Goal: Communication & Community: Share content

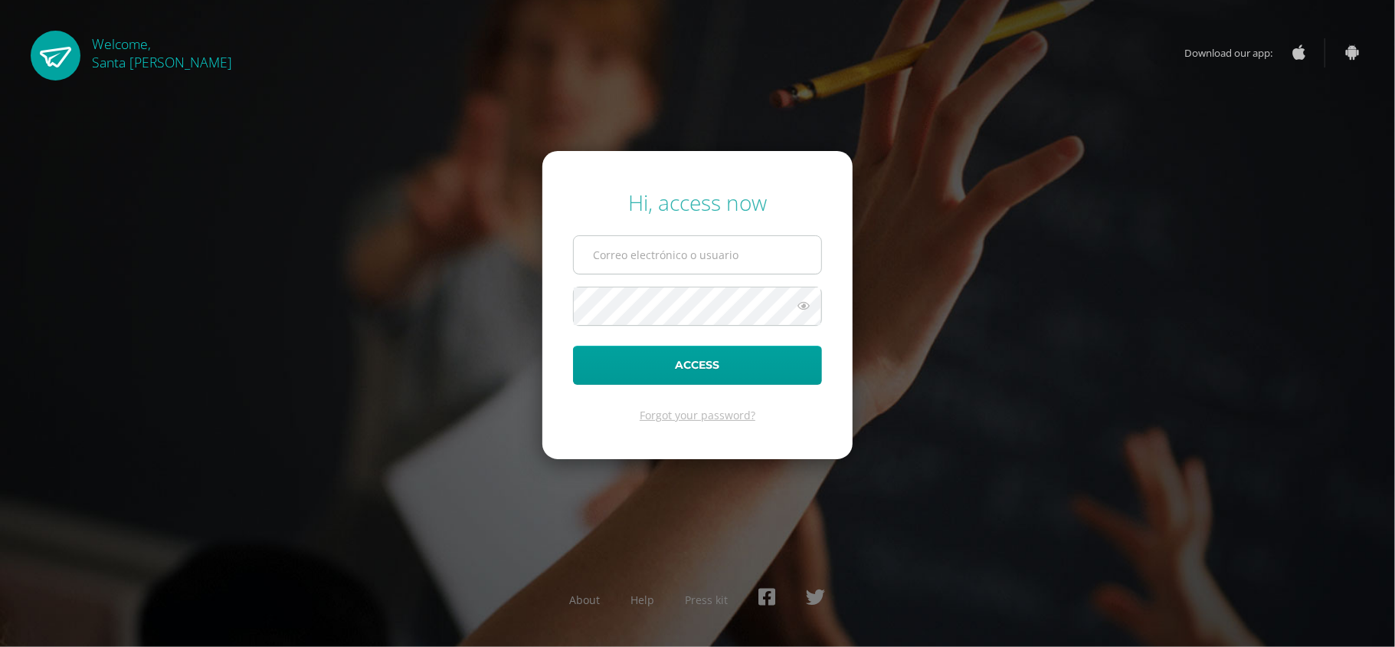
click at [608, 252] on input "text" at bounding box center [698, 255] width 248 height 38
type input "[EMAIL_ADDRESS][DOMAIN_NAME]"
click at [573, 346] on button "Access" at bounding box center [697, 365] width 249 height 39
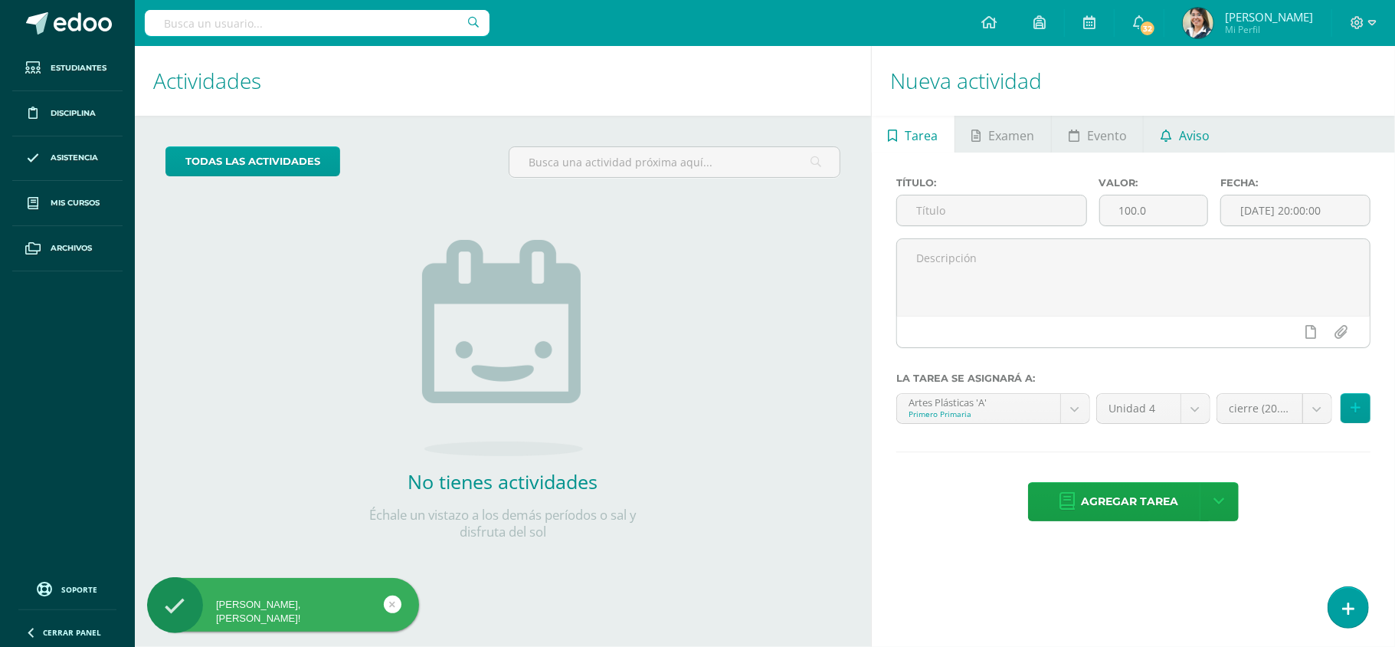
click at [1180, 135] on span "Aviso" at bounding box center [1194, 135] width 31 height 37
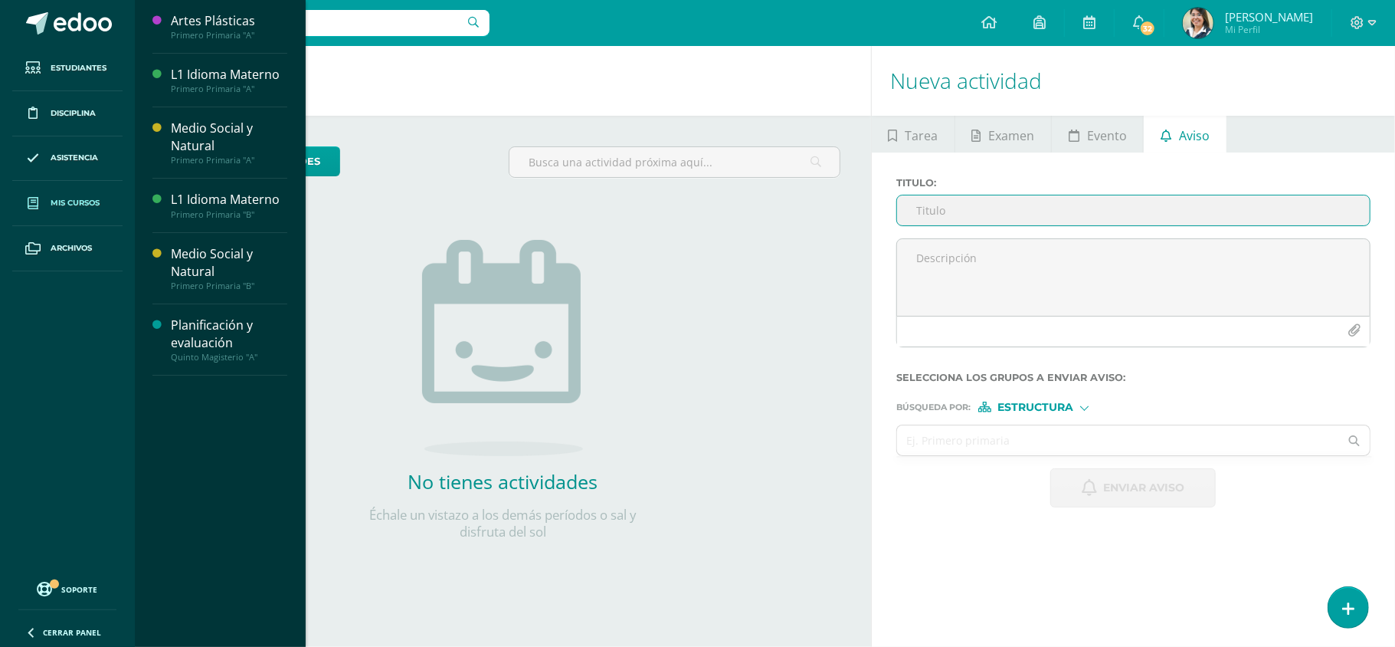
click at [44, 198] on span at bounding box center [33, 203] width 28 height 28
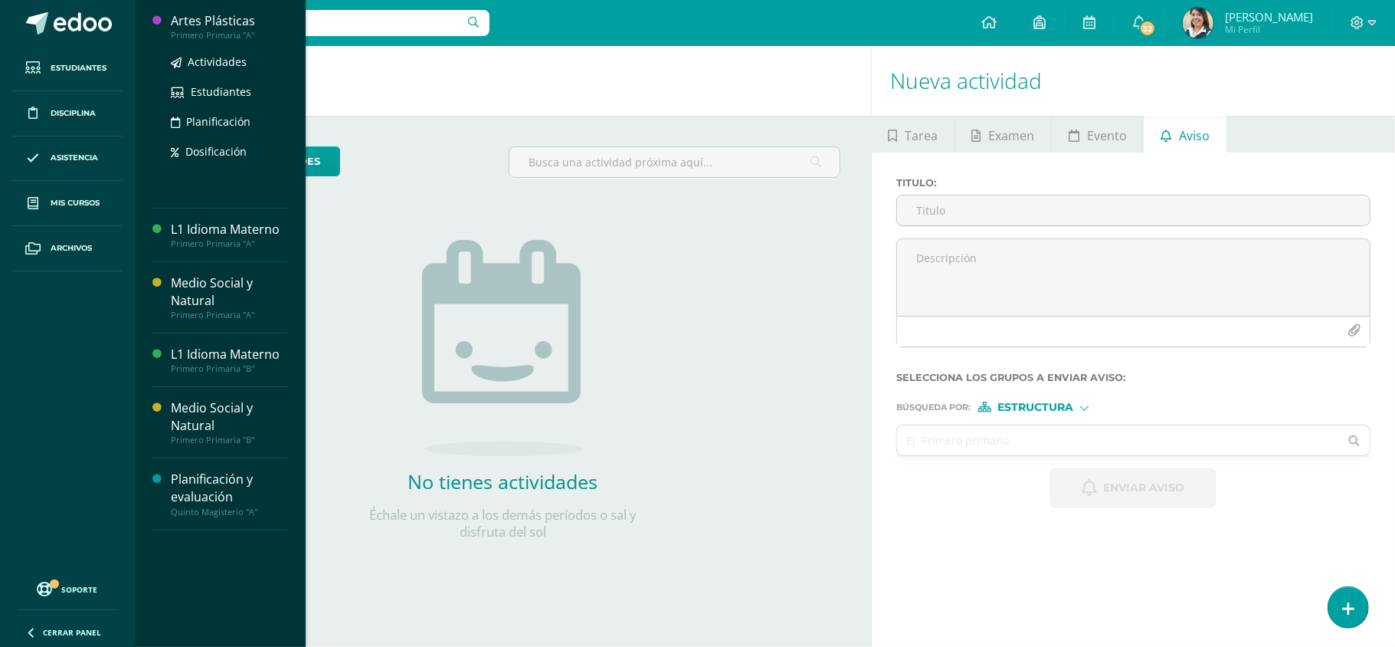
click at [248, 30] on div "Primero Primaria "A"" at bounding box center [229, 35] width 116 height 11
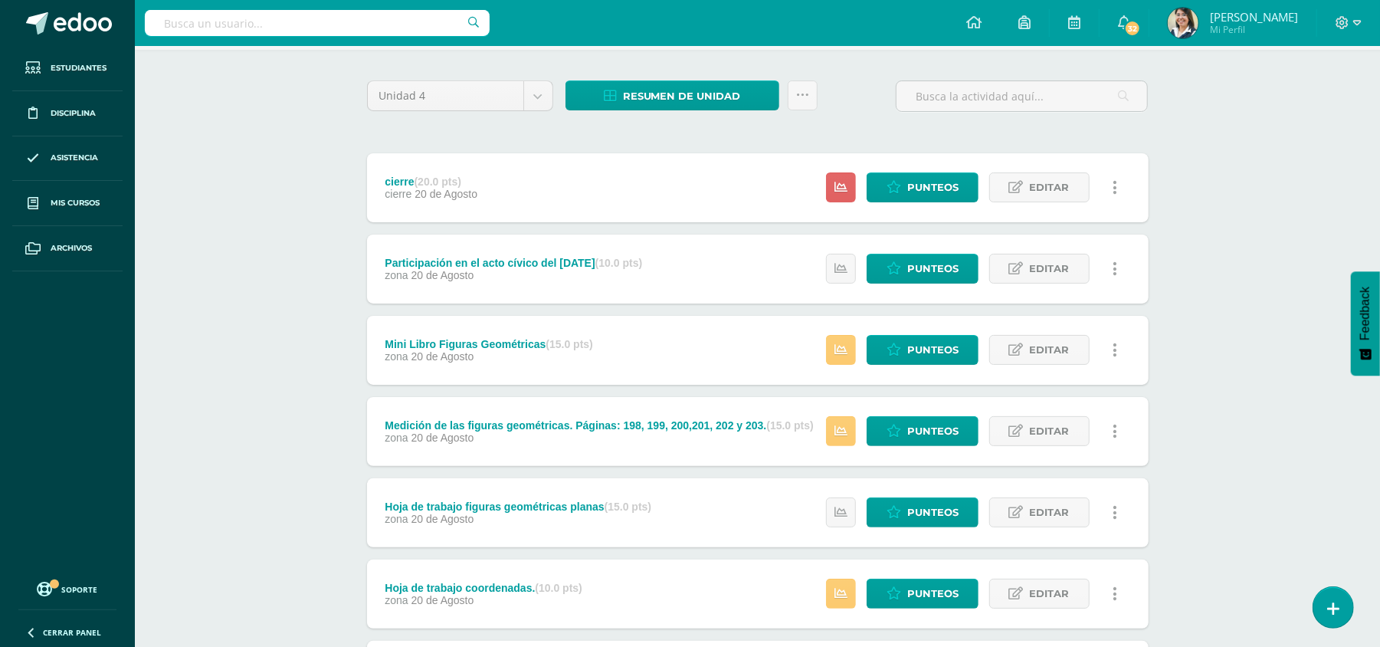
scroll to position [265, 0]
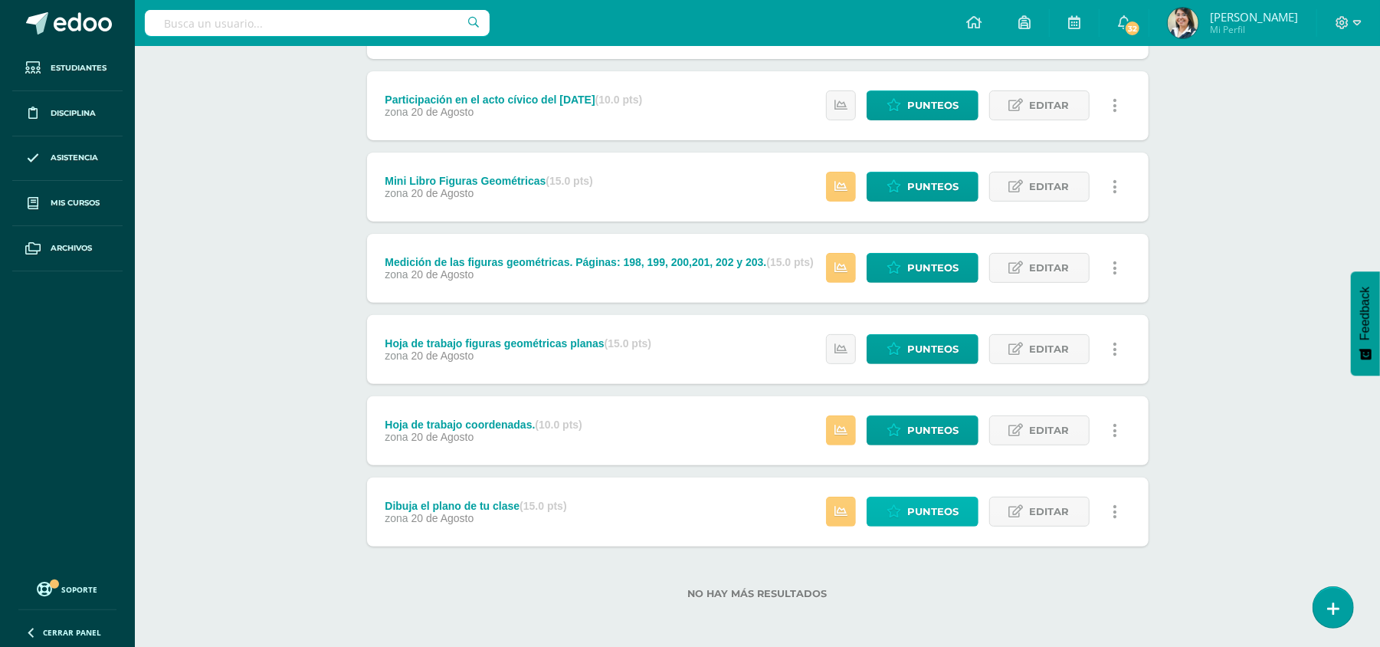
click at [933, 513] on span "Punteos" at bounding box center [932, 511] width 51 height 28
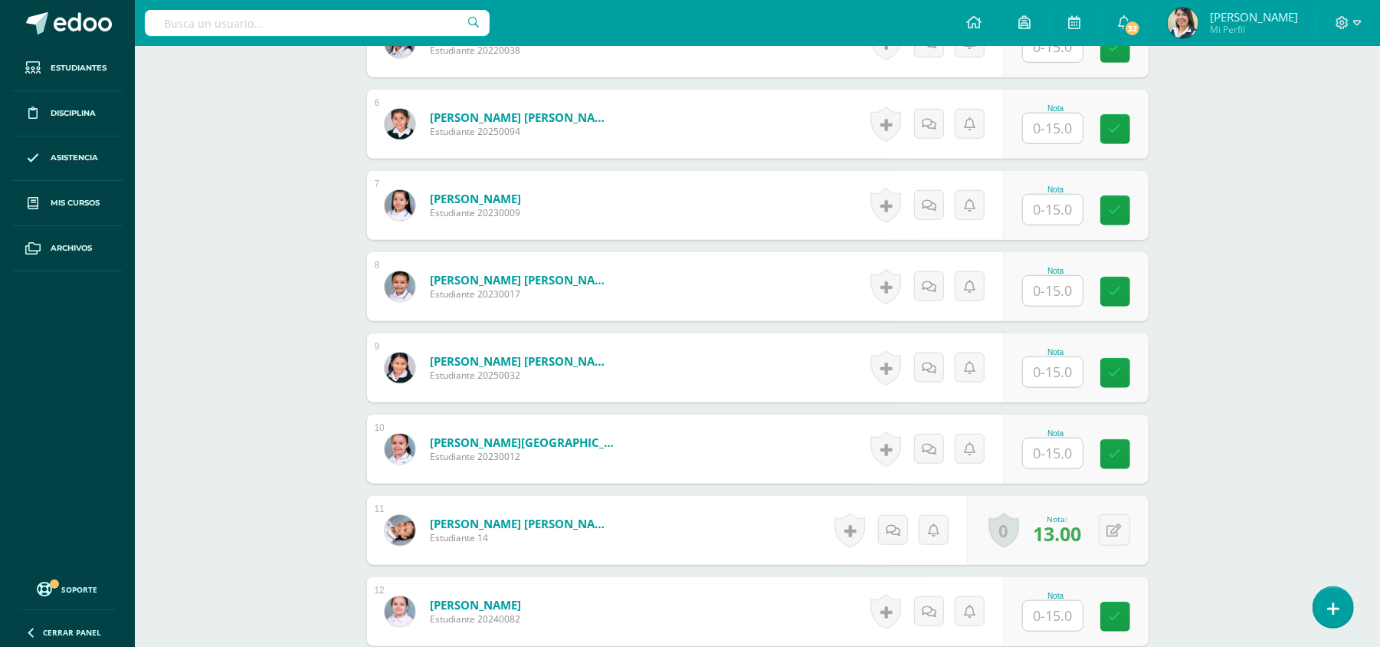
scroll to position [1186, 0]
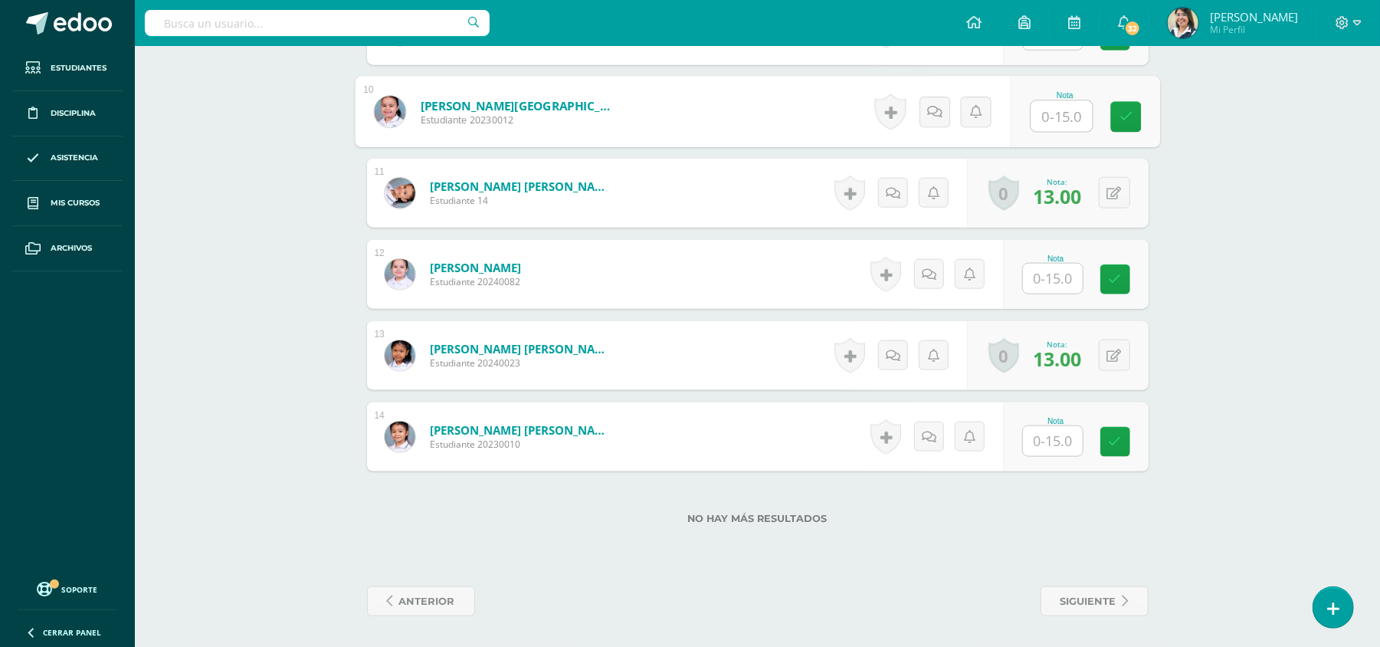
click at [1070, 108] on input "text" at bounding box center [1061, 116] width 61 height 31
type input "9"
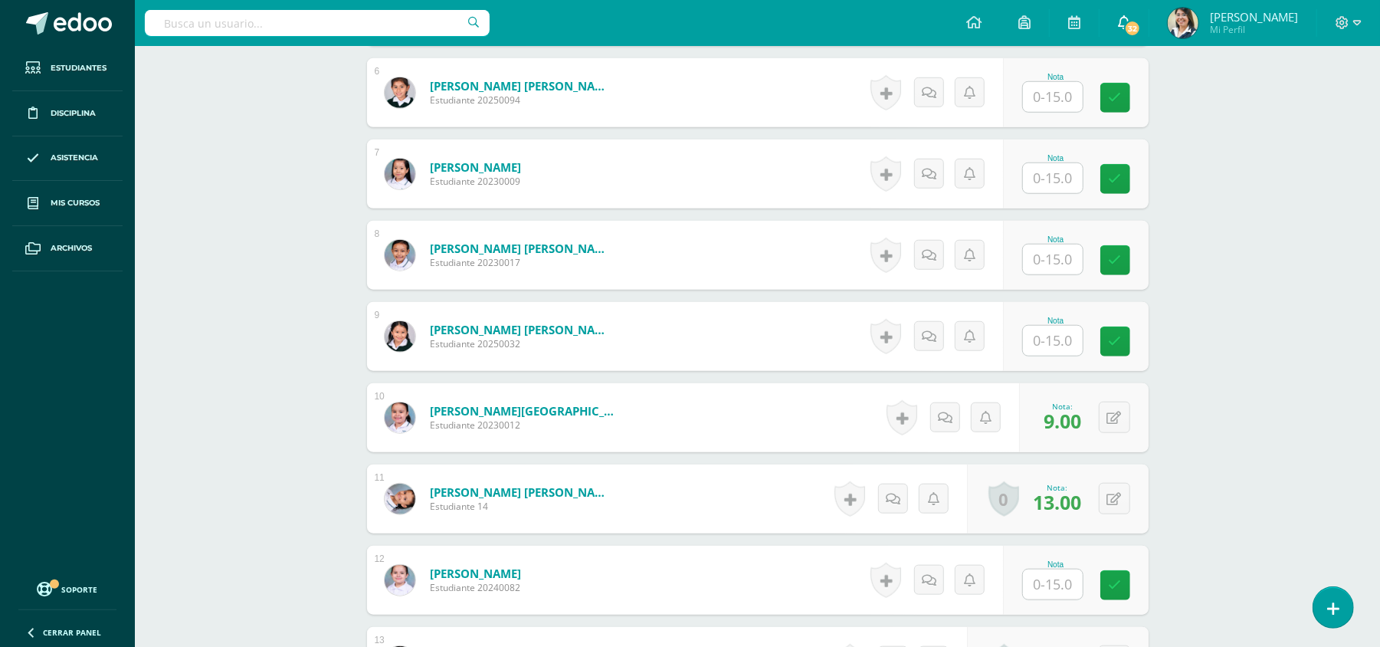
scroll to position [880, 0]
click at [982, 15] on icon at bounding box center [973, 22] width 15 height 14
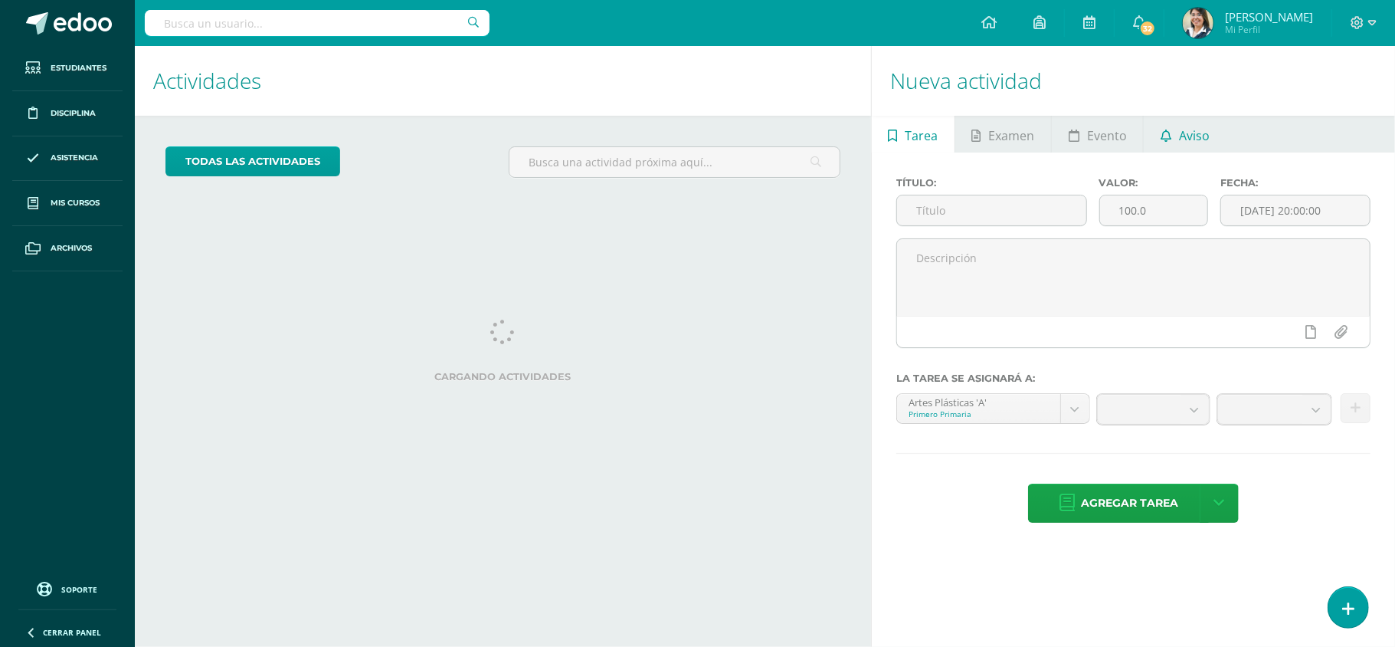
click at [1182, 139] on span "Aviso" at bounding box center [1194, 135] width 31 height 37
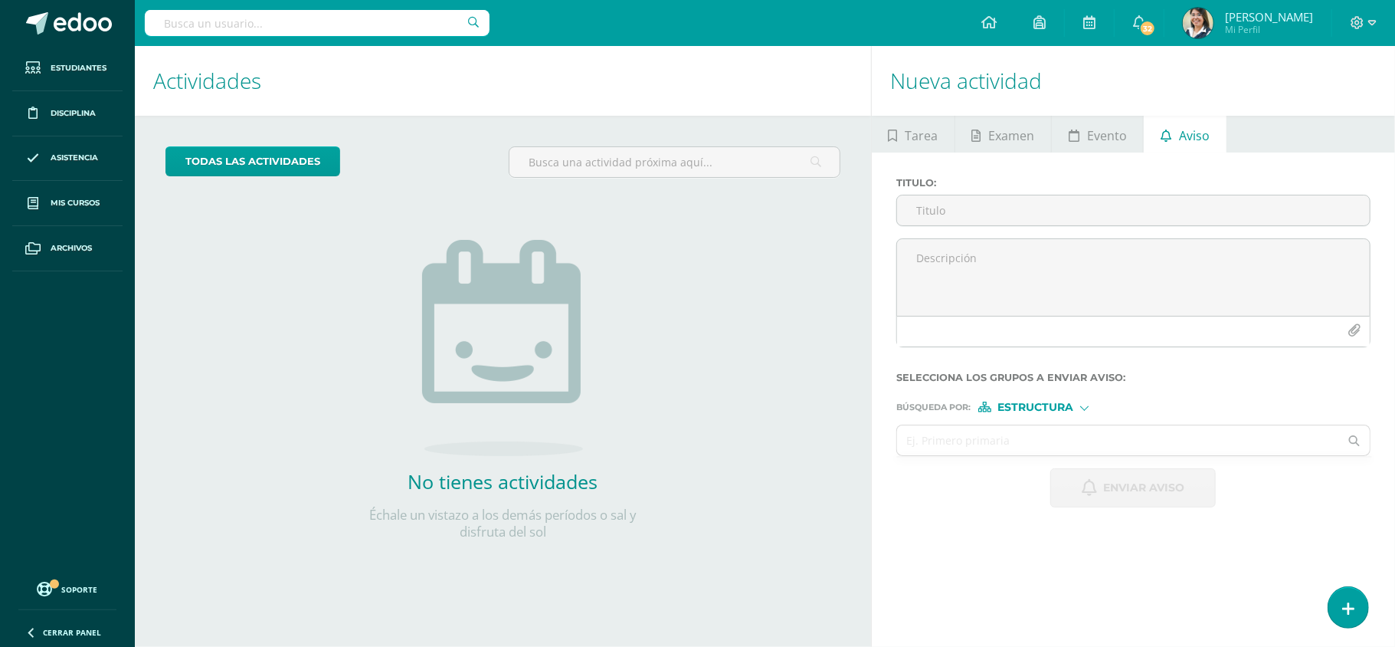
click at [228, 322] on div "todas las Actividades No tienes actividades Échale un vistazo a los demás perío…" at bounding box center [503, 353] width 736 height 474
click at [1019, 208] on input "Titulo :" at bounding box center [1133, 210] width 473 height 30
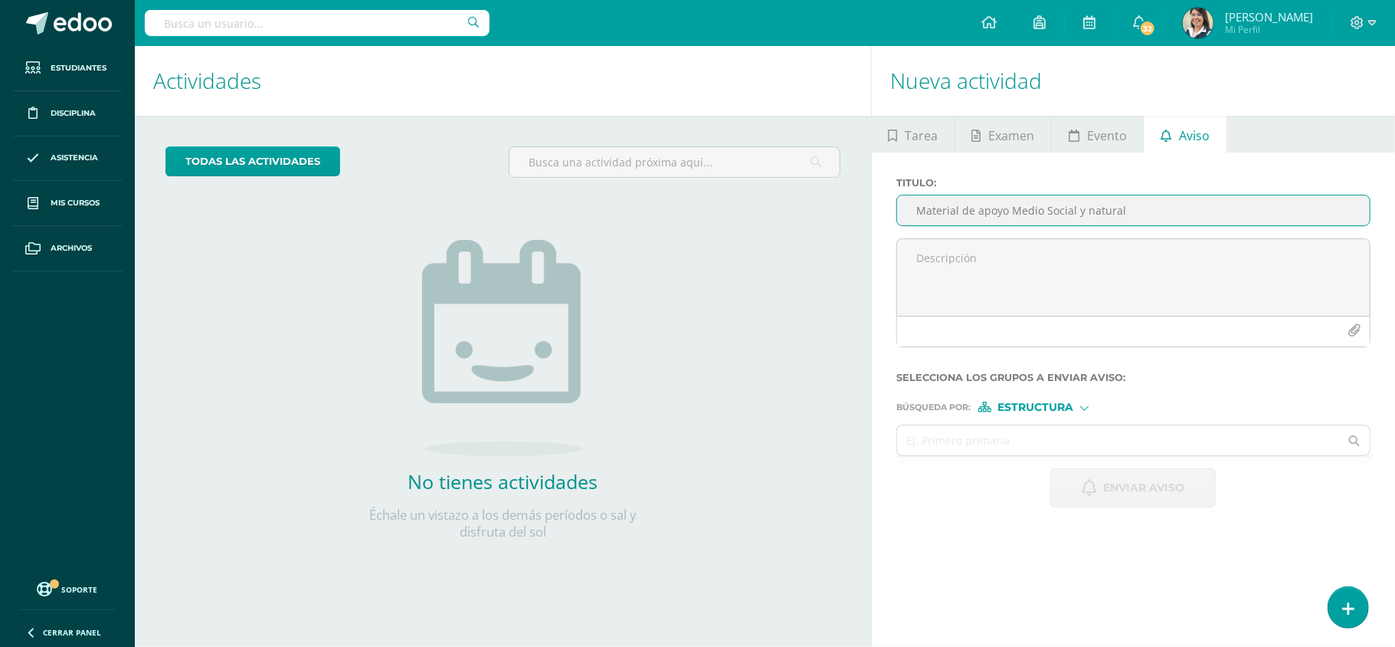
type input "Material de apoyo Medio Social y natural"
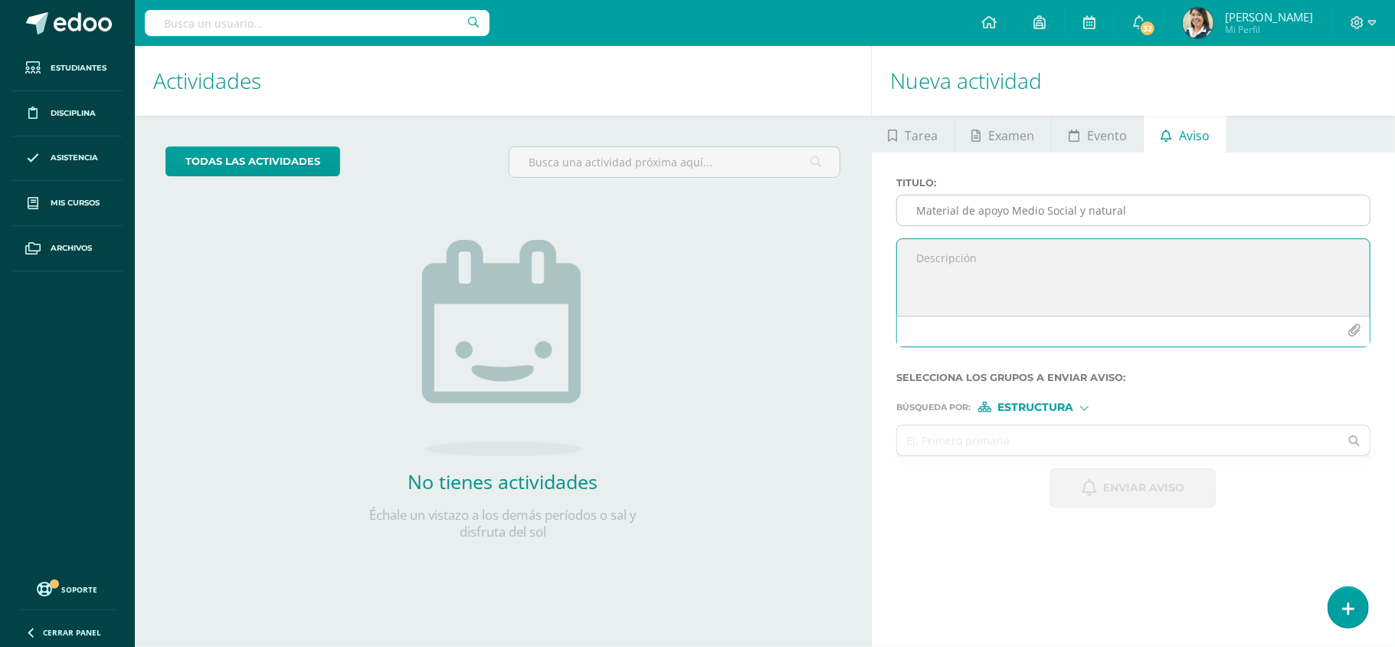
type textarea "b"
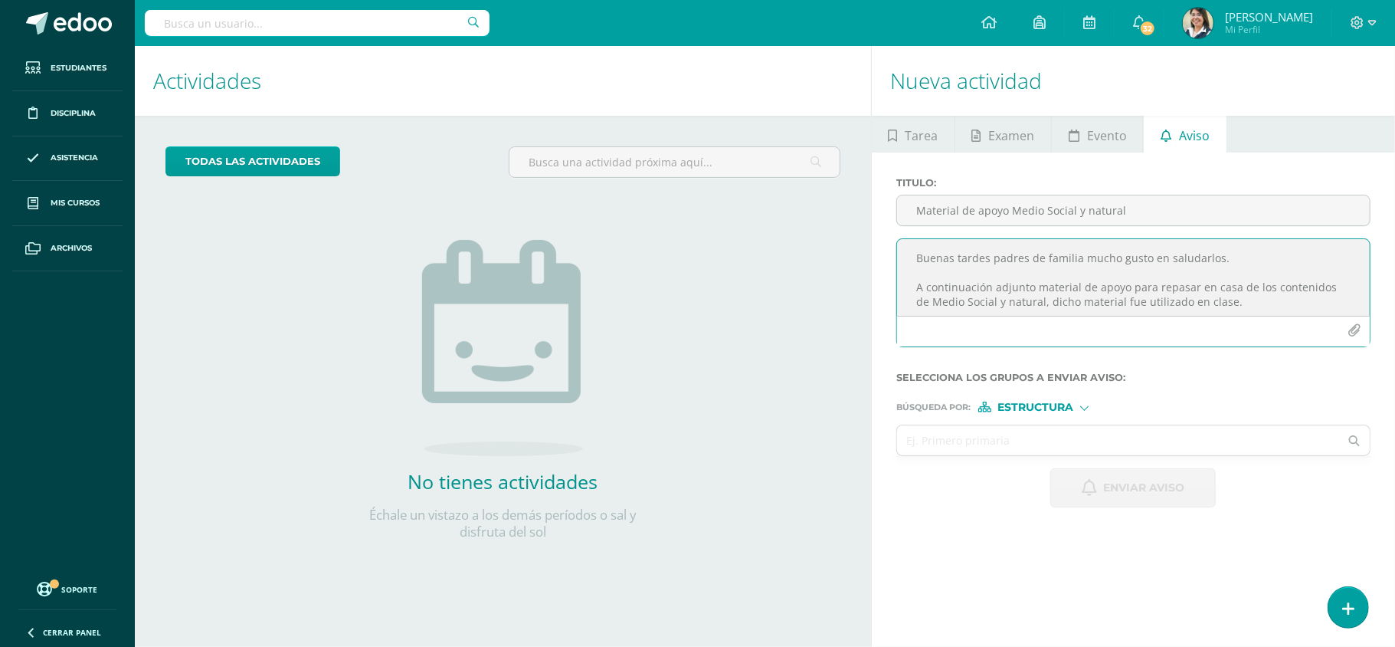
click at [1349, 324] on icon "button" at bounding box center [1354, 330] width 13 height 13
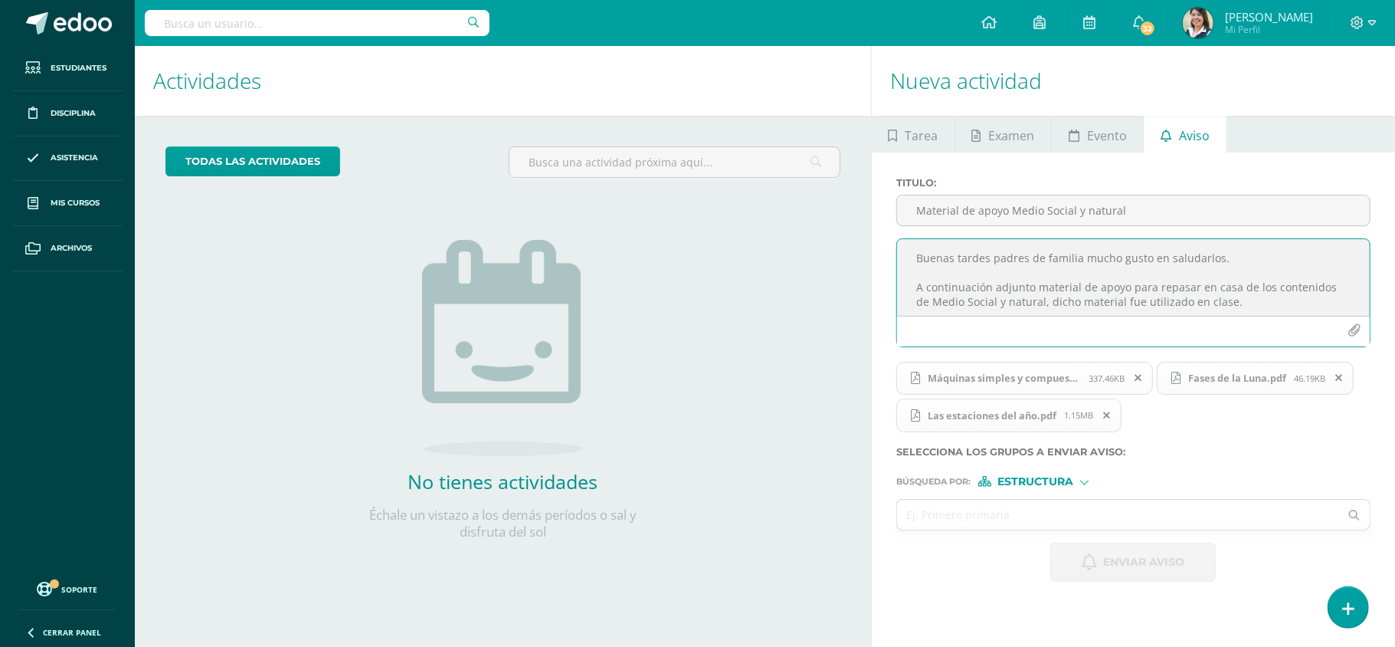
click at [1228, 304] on textarea "Buenas tardes padres de familia mucho gusto en saludarlos. A continuación adjun…" at bounding box center [1133, 277] width 473 height 77
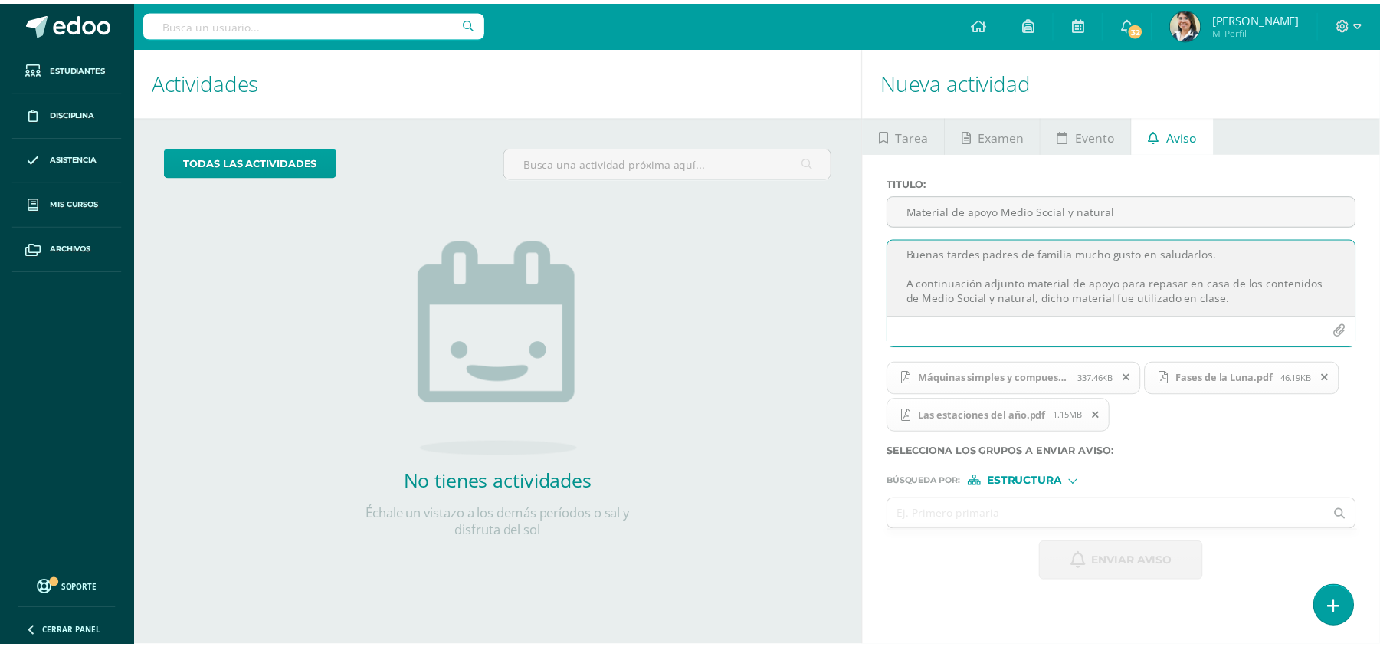
scroll to position [21, 0]
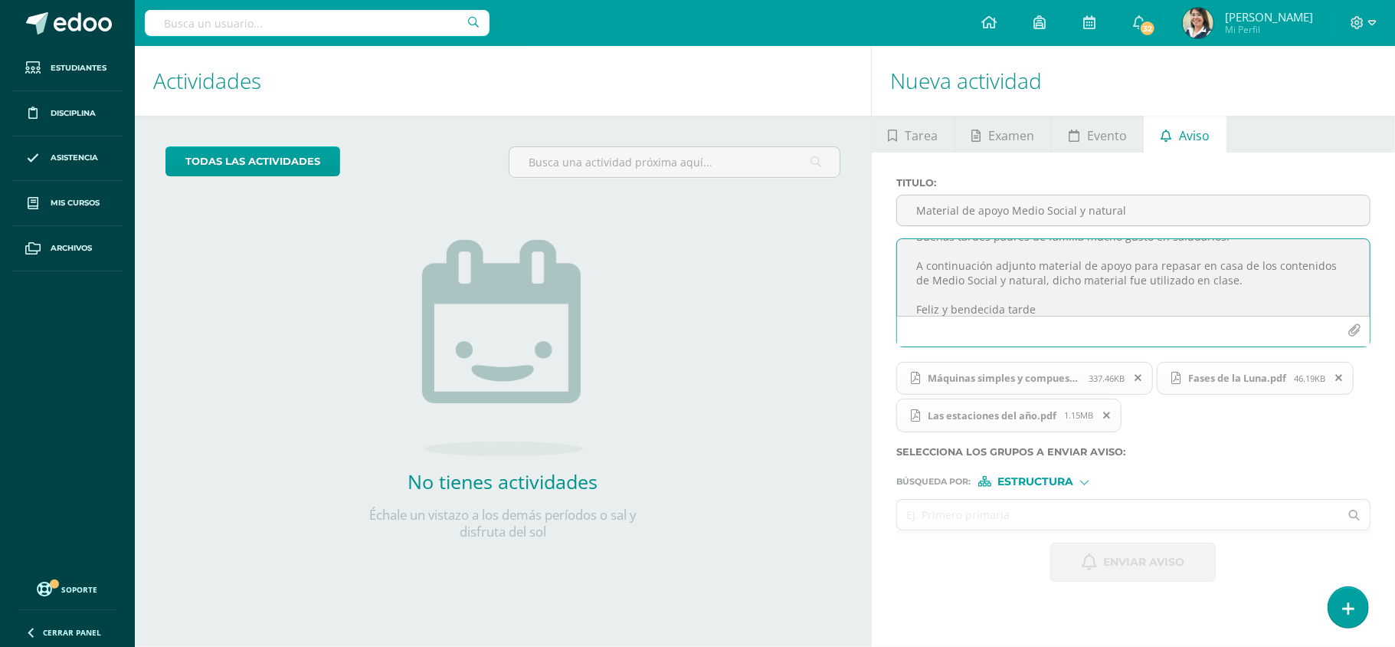
type textarea "Buenas tardes padres de familia mucho gusto en saludarlos. A continuación adjun…"
click at [1007, 516] on input "text" at bounding box center [1118, 515] width 442 height 30
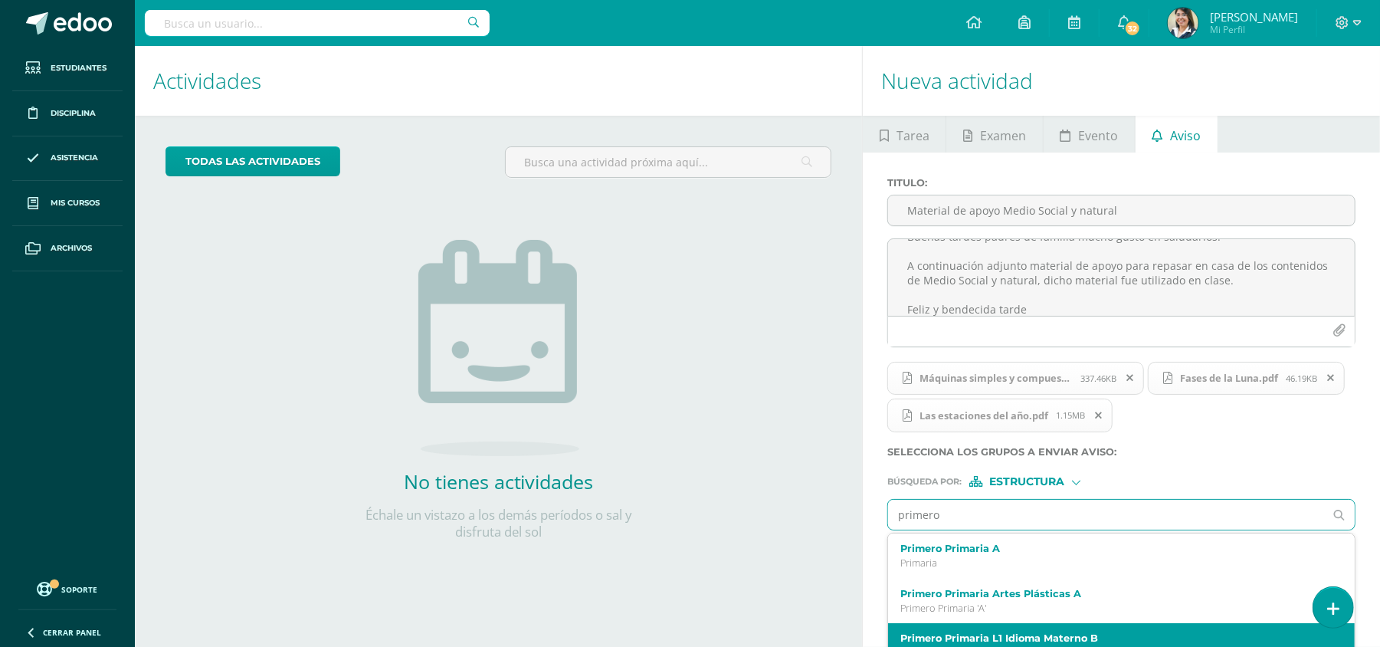
type input "primero"
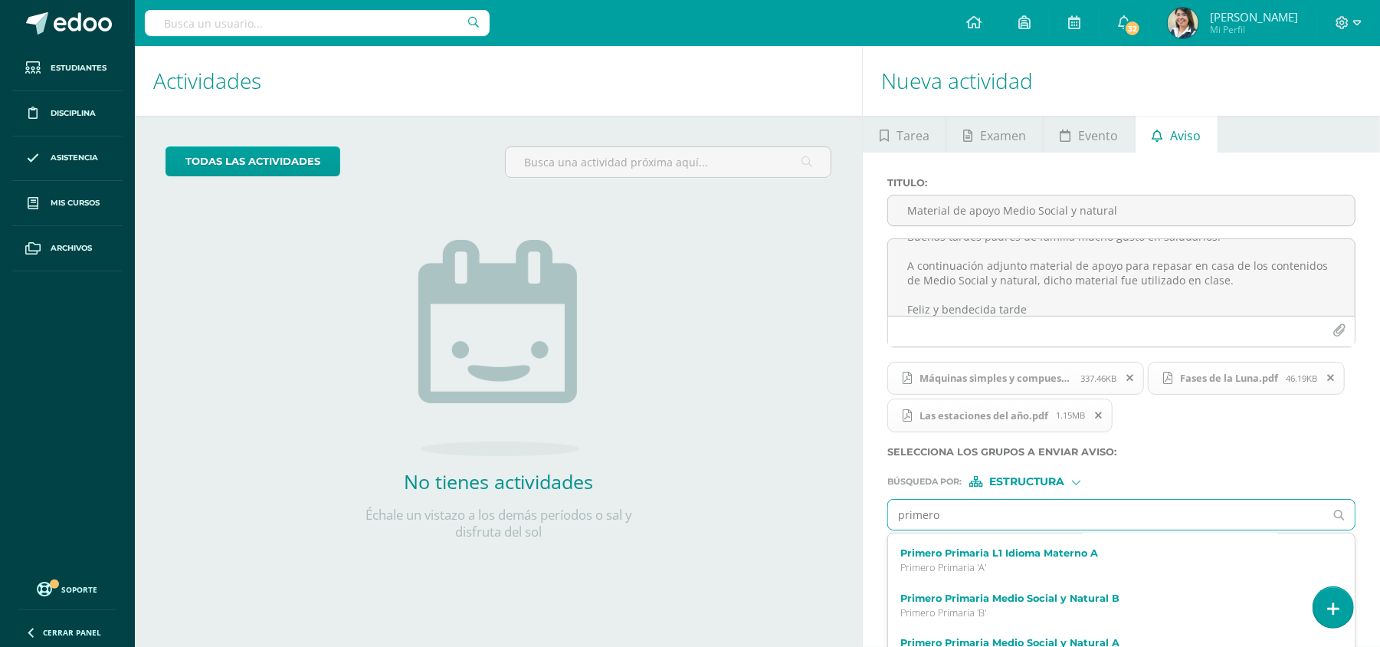
scroll to position [132, 0]
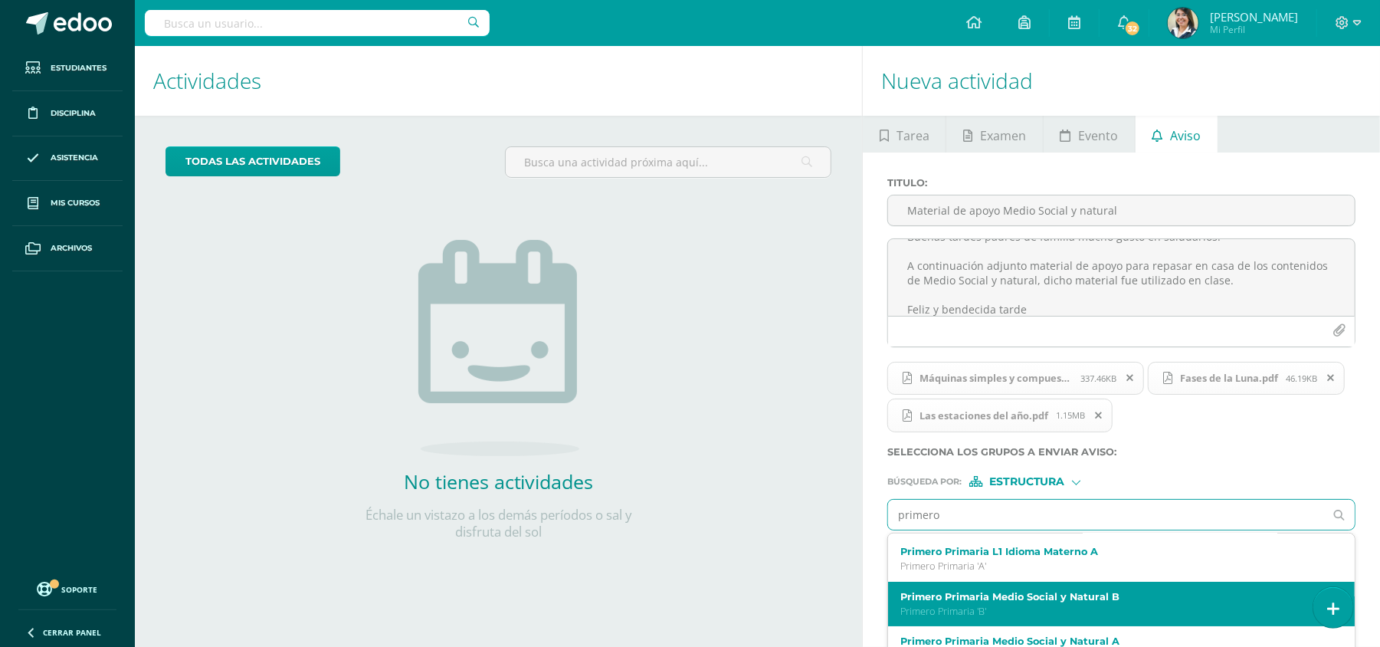
click at [1067, 598] on label "Primero Primaria Medio Social y Natural B" at bounding box center [1111, 596] width 423 height 11
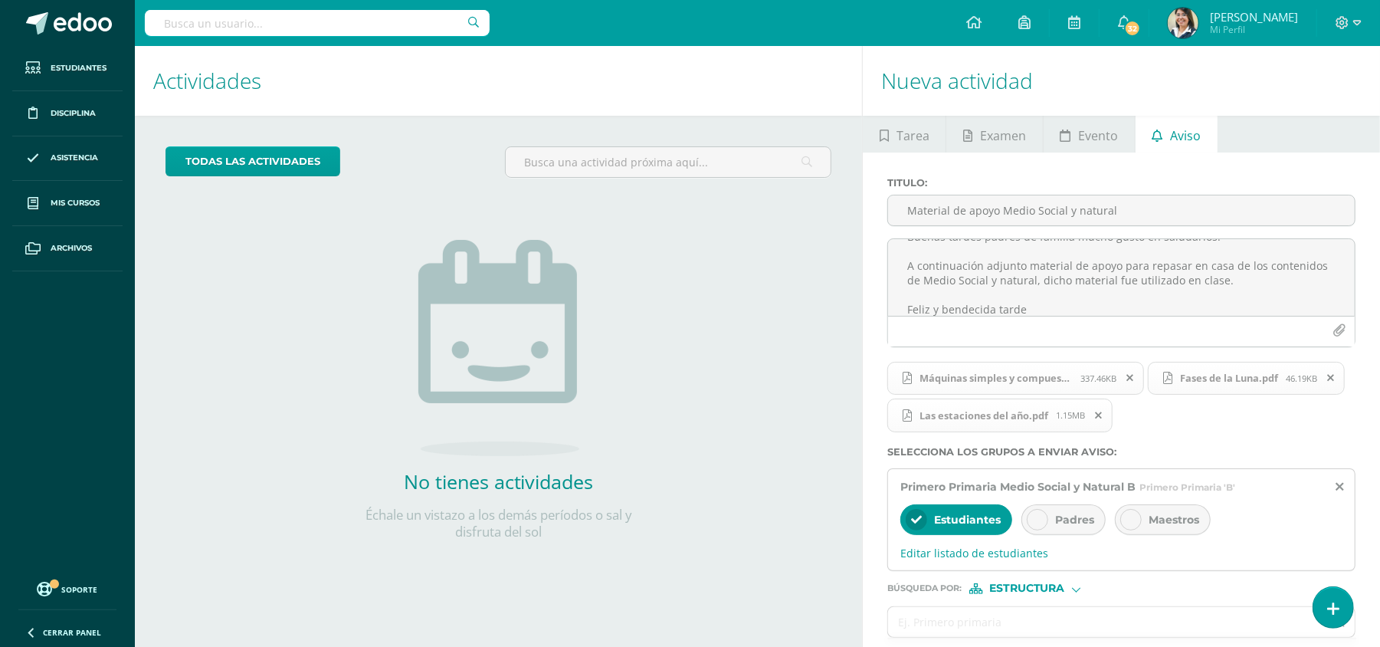
scroll to position [0, 0]
click at [1073, 529] on div "Padres" at bounding box center [1063, 519] width 84 height 31
click at [1187, 521] on span "Maestros" at bounding box center [1174, 520] width 51 height 14
click at [1071, 616] on input "text" at bounding box center [1106, 622] width 436 height 30
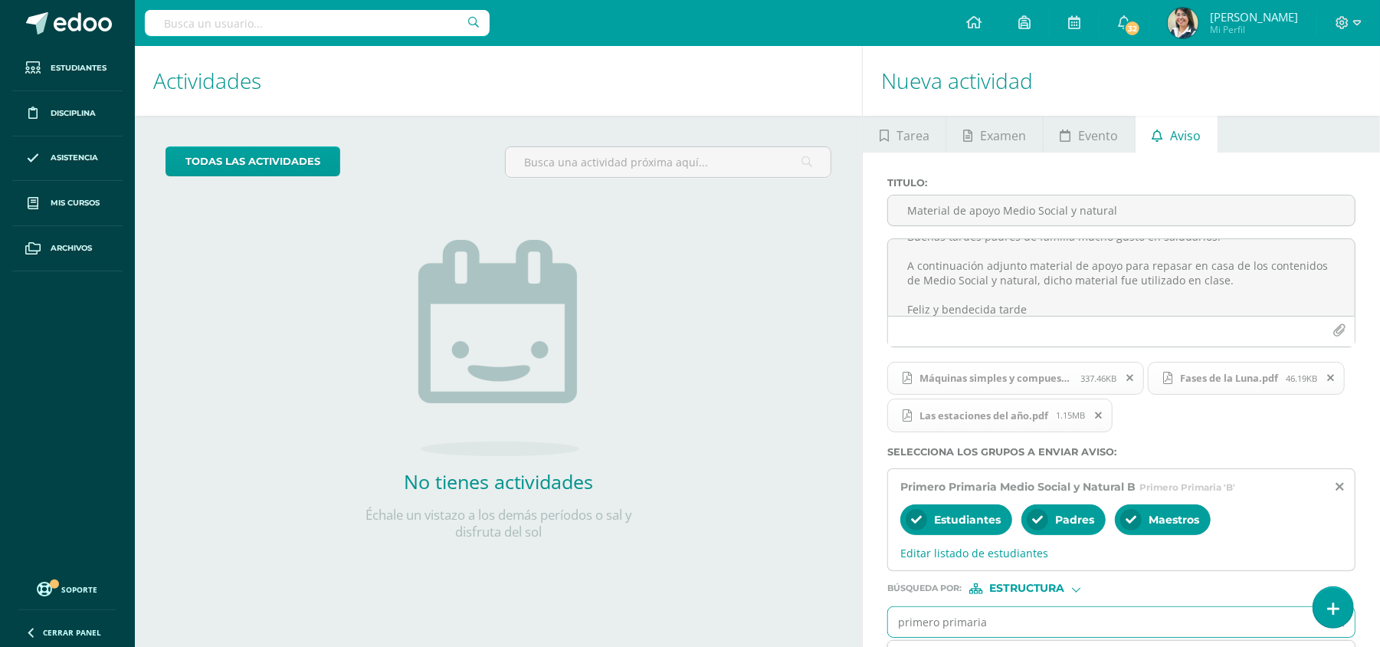
type input "primero primaria"
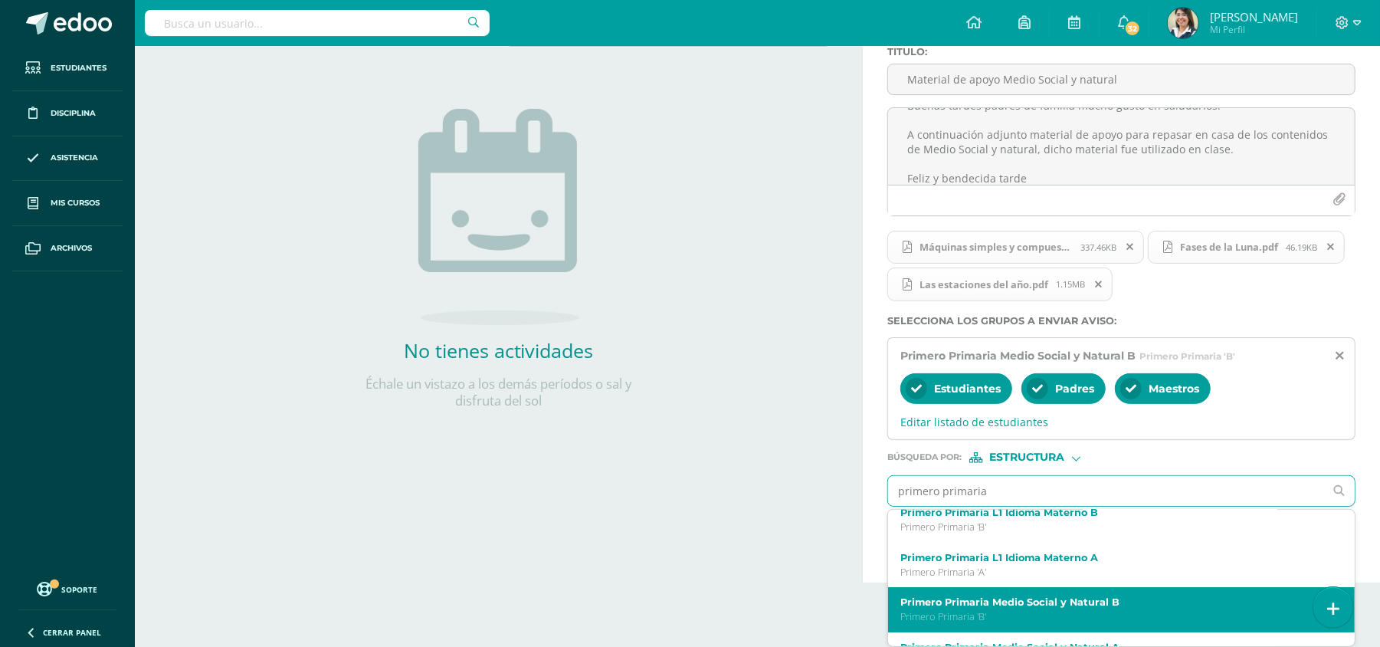
scroll to position [132, 0]
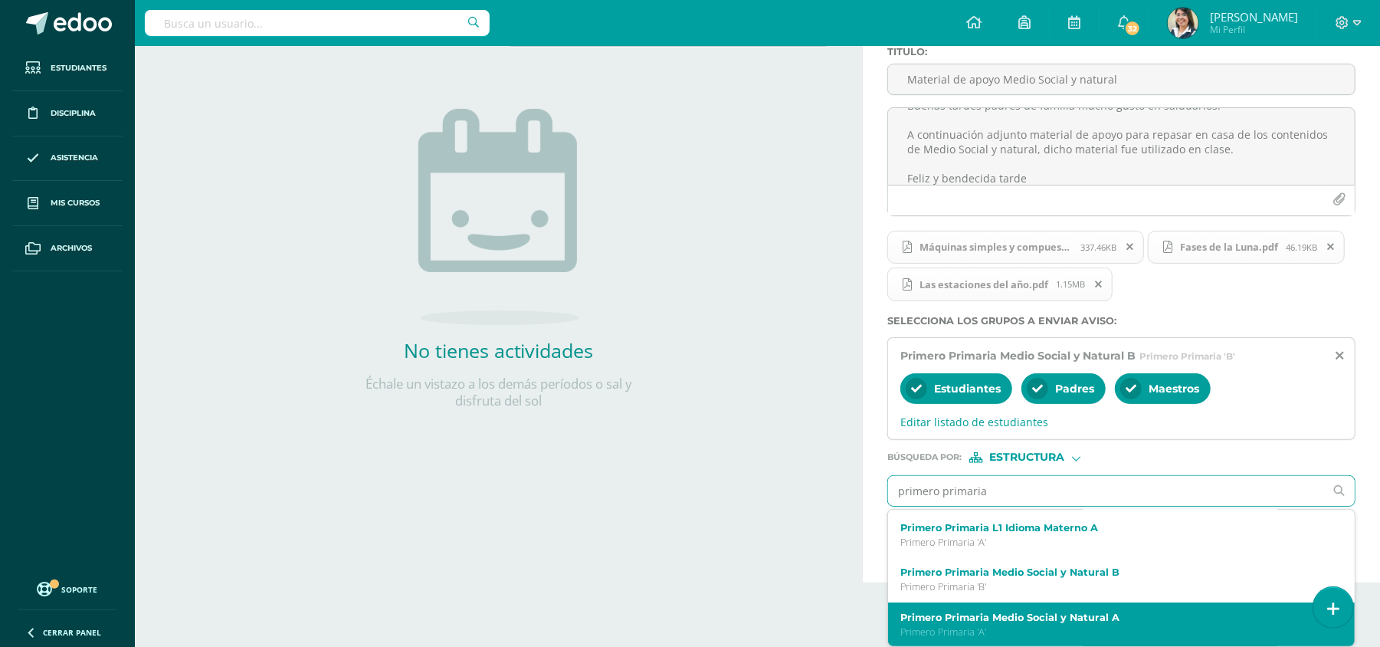
click at [1102, 608] on div "Primero Primaria Medio Social y Natural A Primero Primaria 'A'" at bounding box center [1121, 624] width 467 height 45
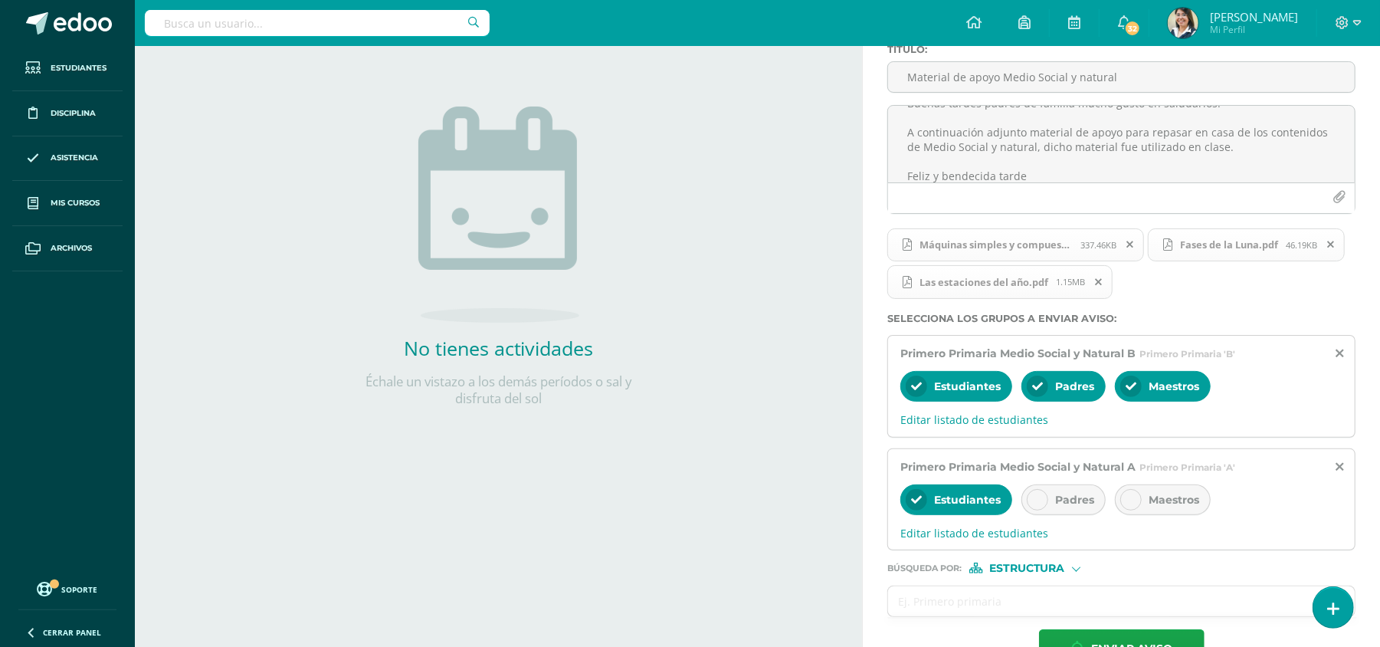
click at [1094, 501] on span "Padres" at bounding box center [1074, 500] width 39 height 14
click at [1177, 500] on span "Maestros" at bounding box center [1174, 500] width 51 height 14
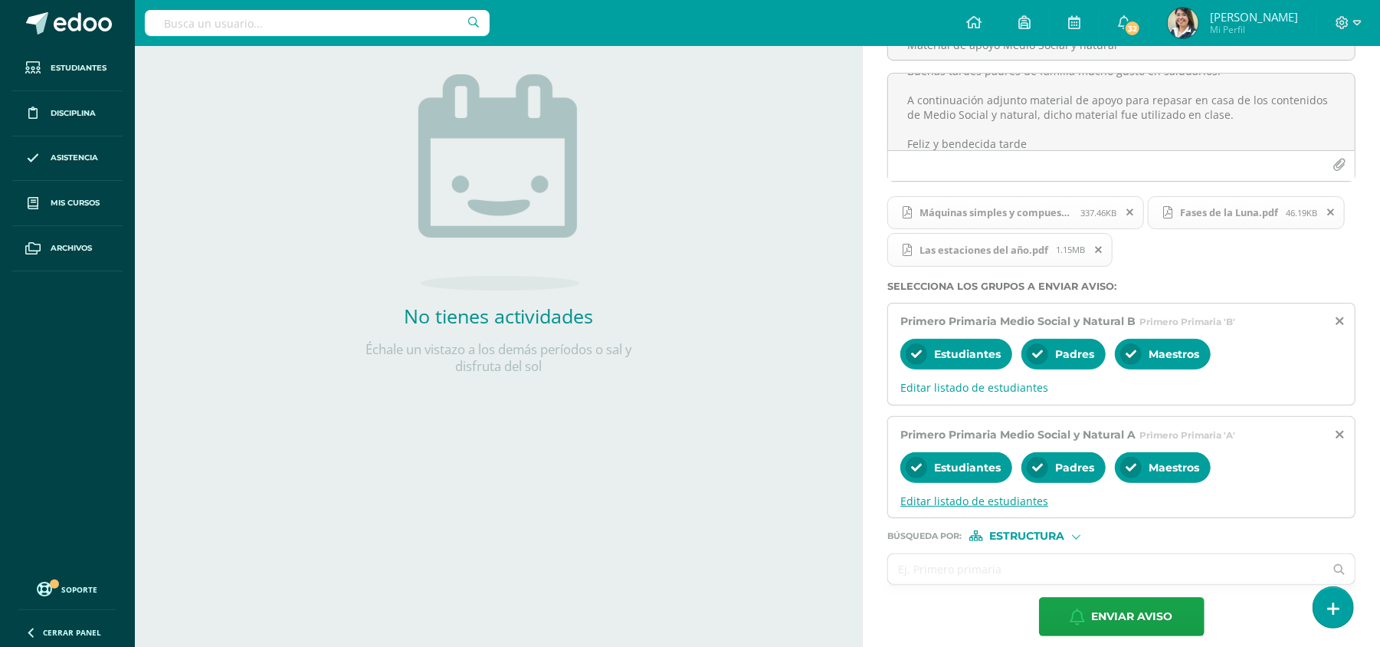
scroll to position [182, 0]
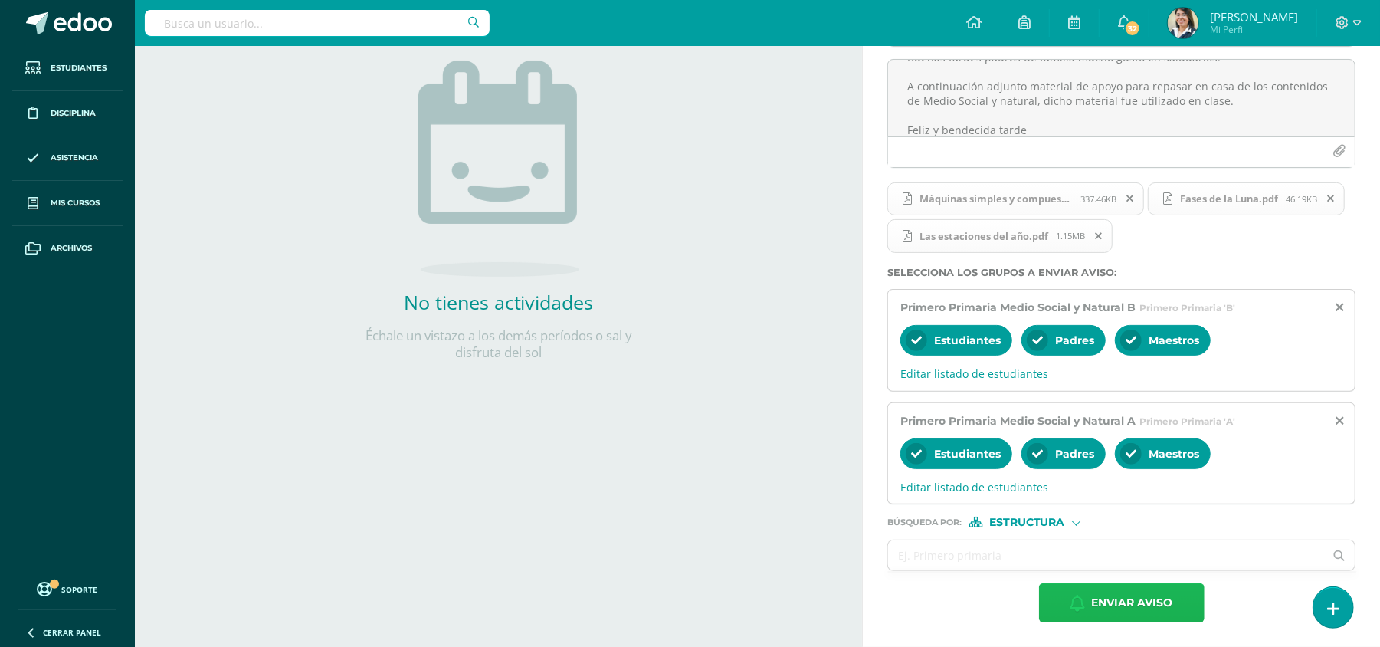
click at [1113, 605] on span "Enviar aviso" at bounding box center [1132, 603] width 81 height 38
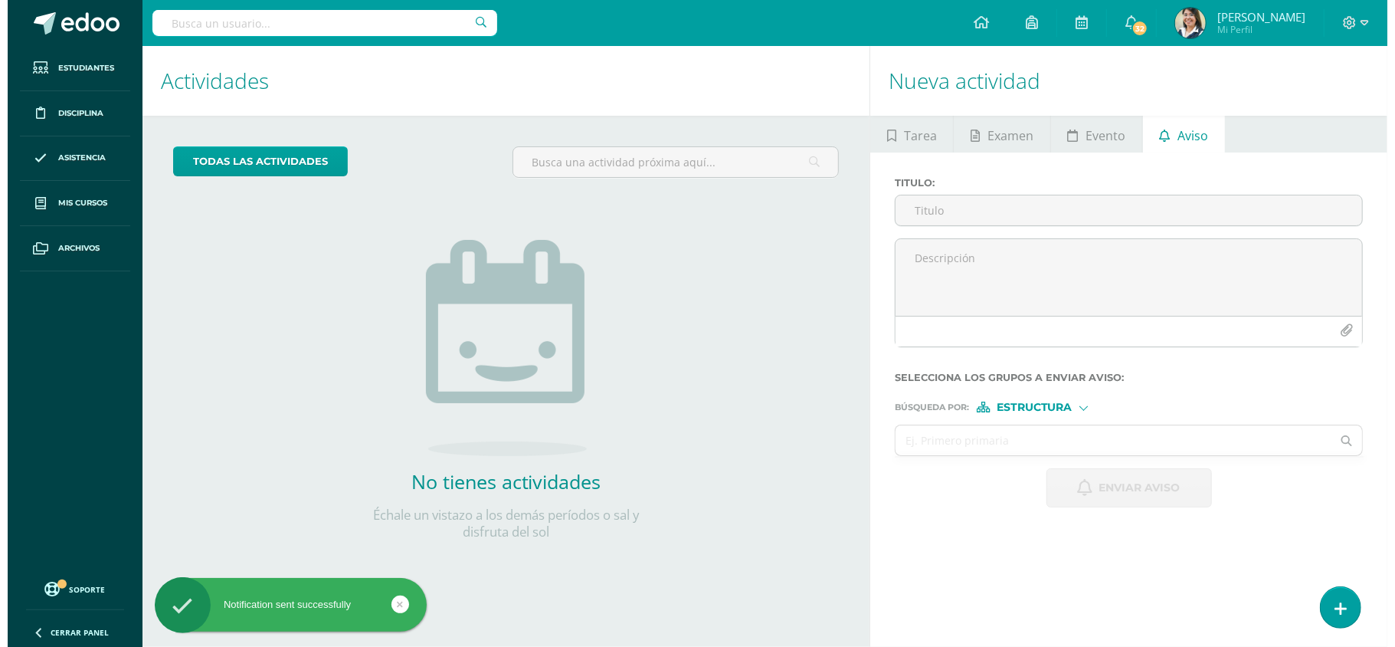
scroll to position [0, 0]
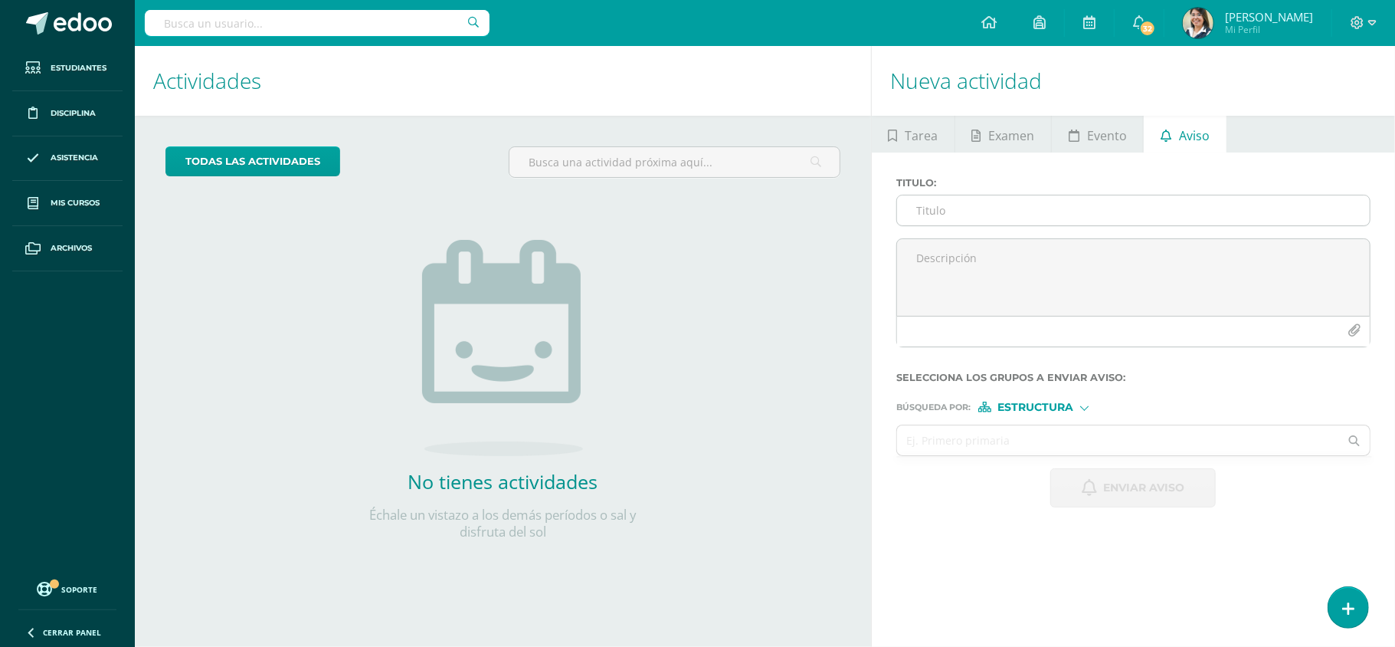
click at [963, 212] on input "Titulo :" at bounding box center [1133, 210] width 473 height 30
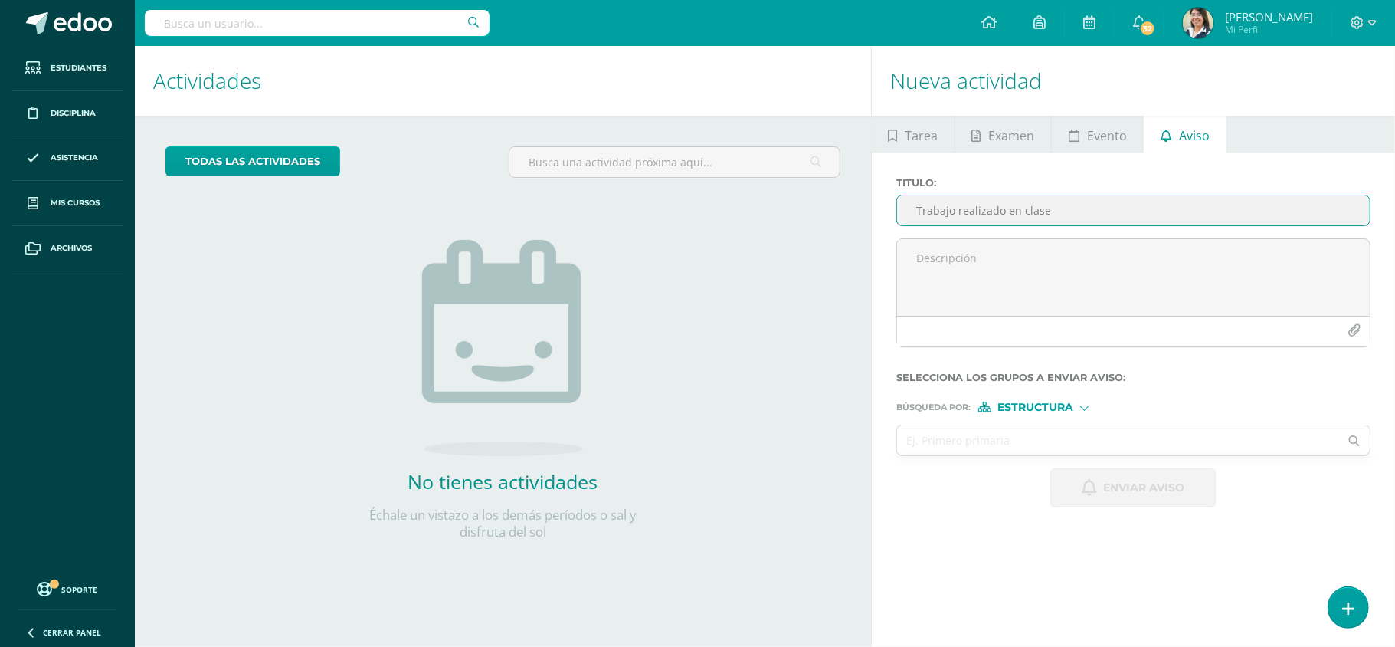
type input "Trabajo realizado en clase"
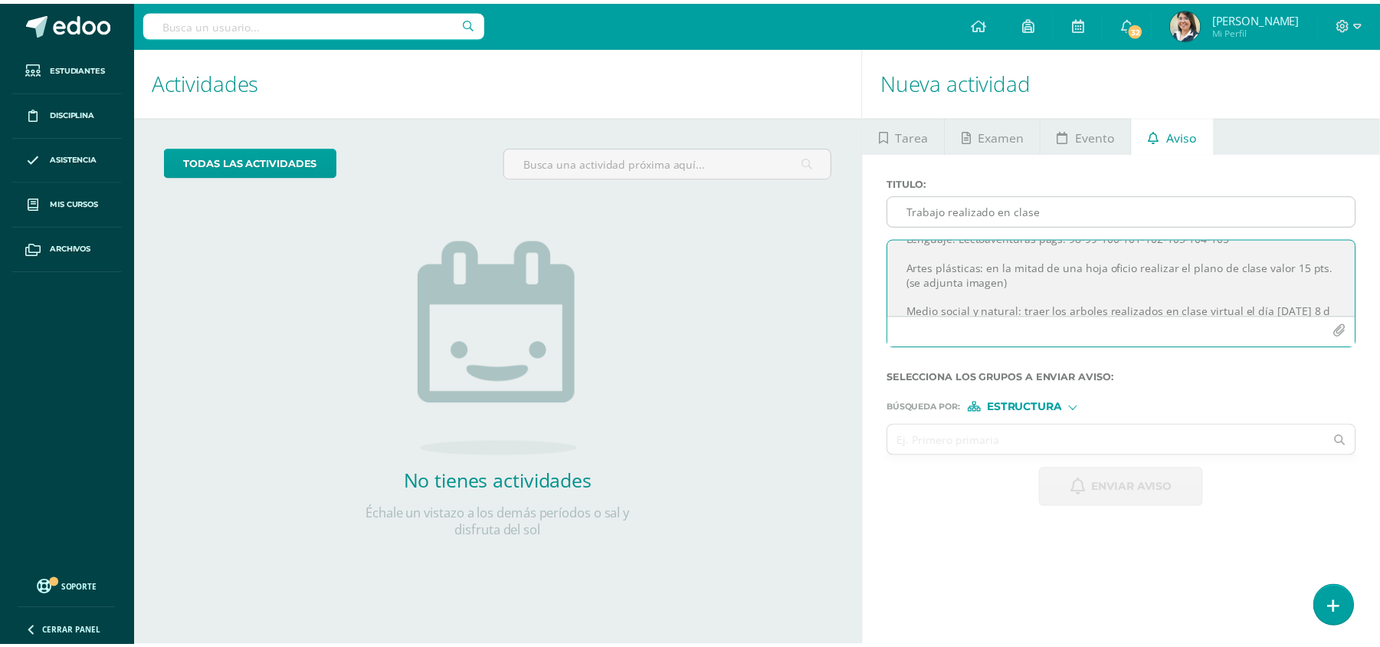
scroll to position [93, 0]
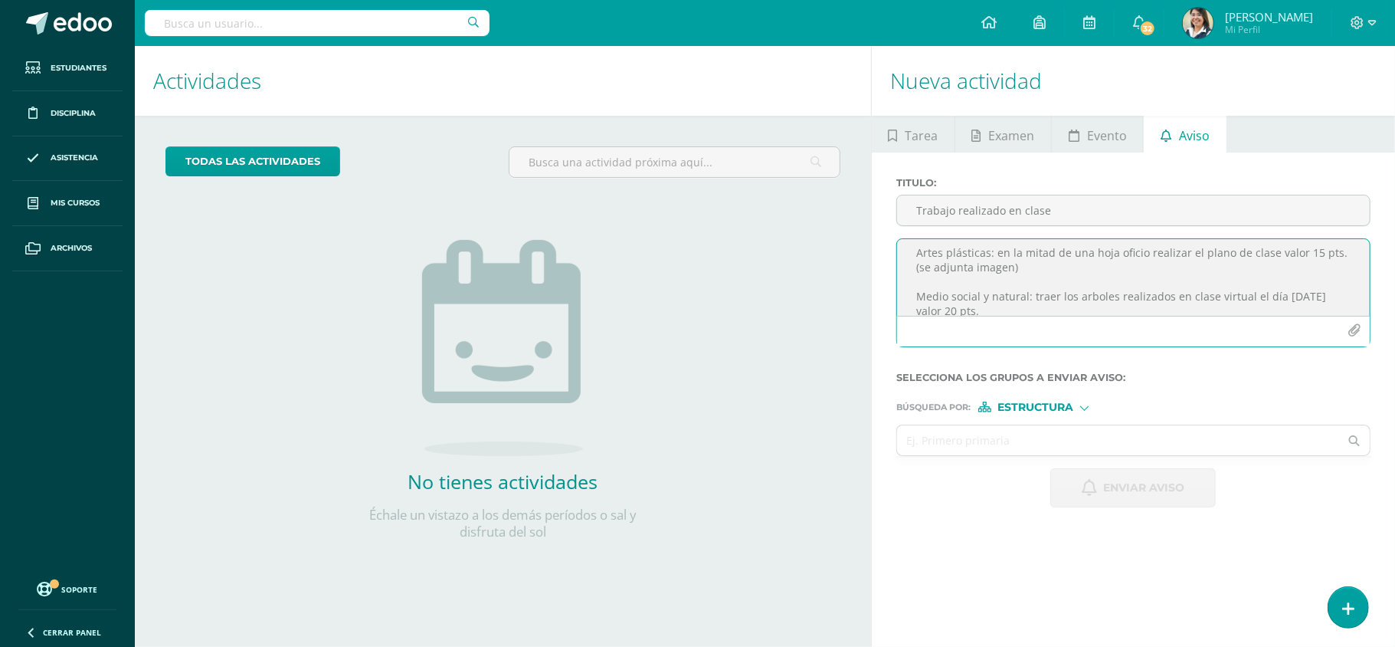
type textarea "Buenas tardes padres de familia mucho gusto en saludarlos a continuación adjunt…"
click at [1355, 332] on icon "button" at bounding box center [1354, 330] width 13 height 13
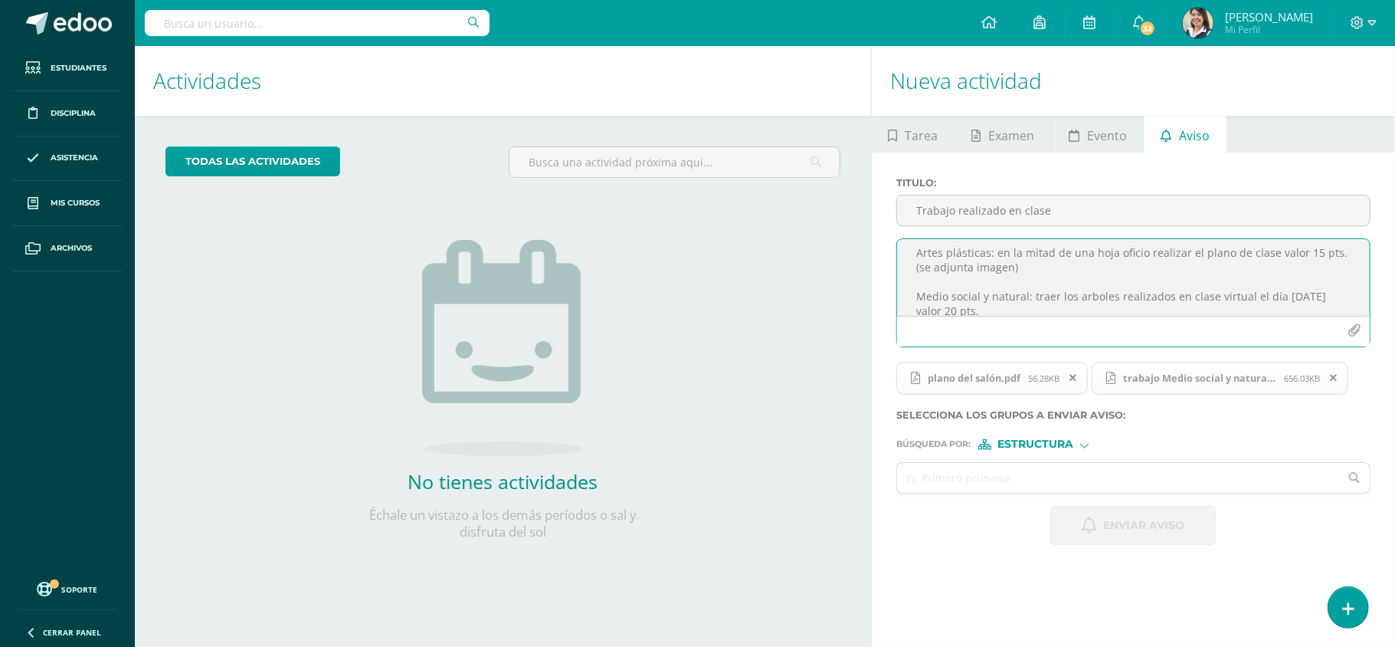
click at [1045, 443] on span "Estructura" at bounding box center [1036, 444] width 76 height 8
click at [959, 485] on input "text" at bounding box center [1118, 478] width 442 height 30
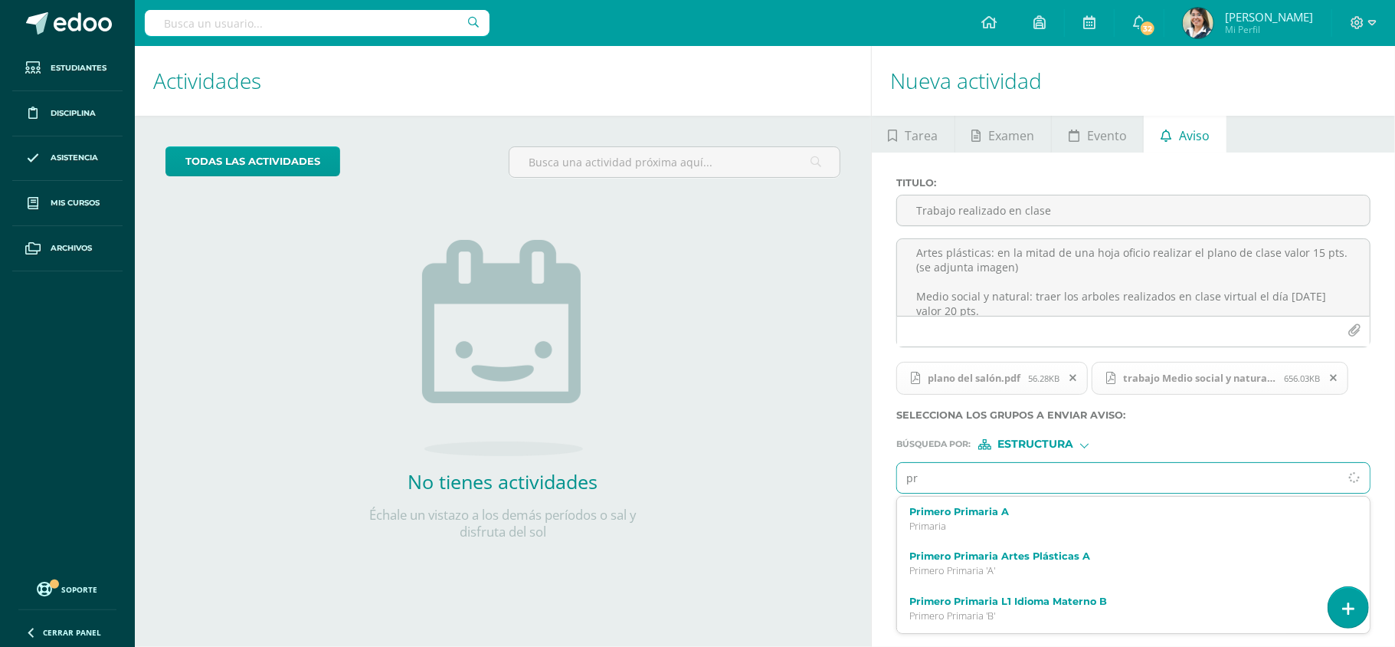
type input "p"
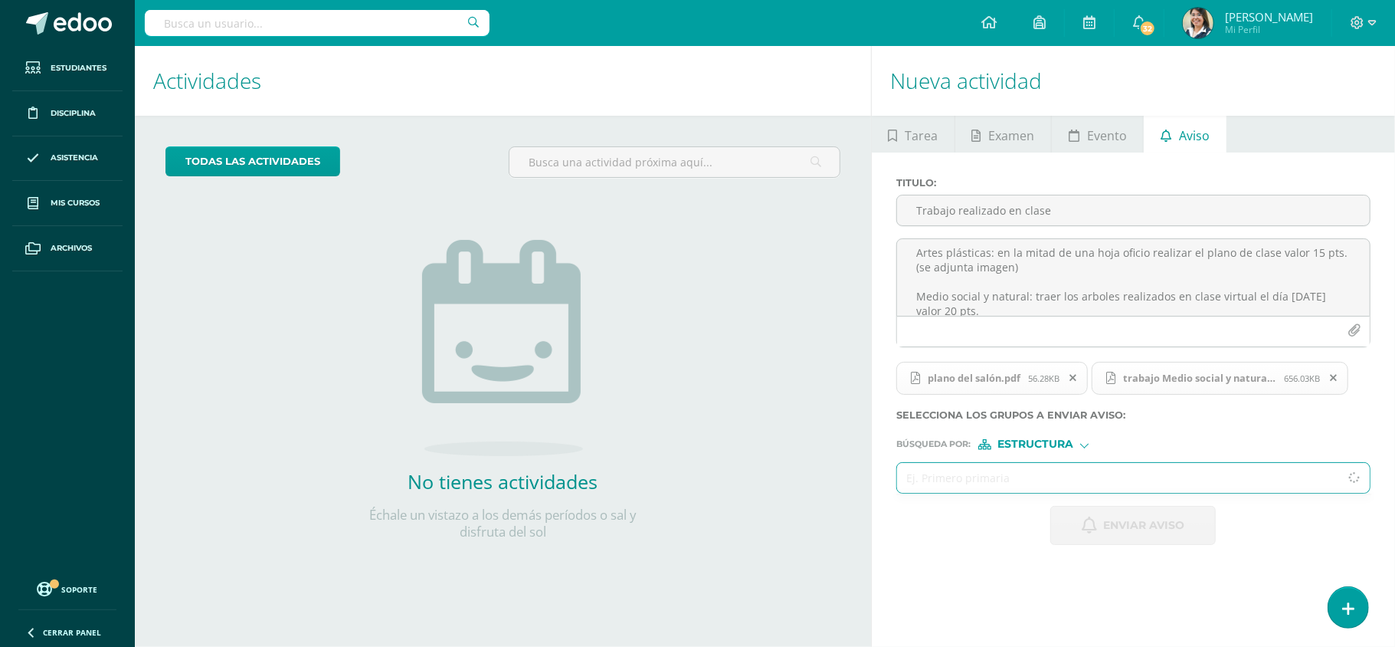
click at [1006, 441] on span "Estructura" at bounding box center [1036, 444] width 76 height 8
click at [1021, 475] on span "Persona" at bounding box center [1040, 485] width 123 height 20
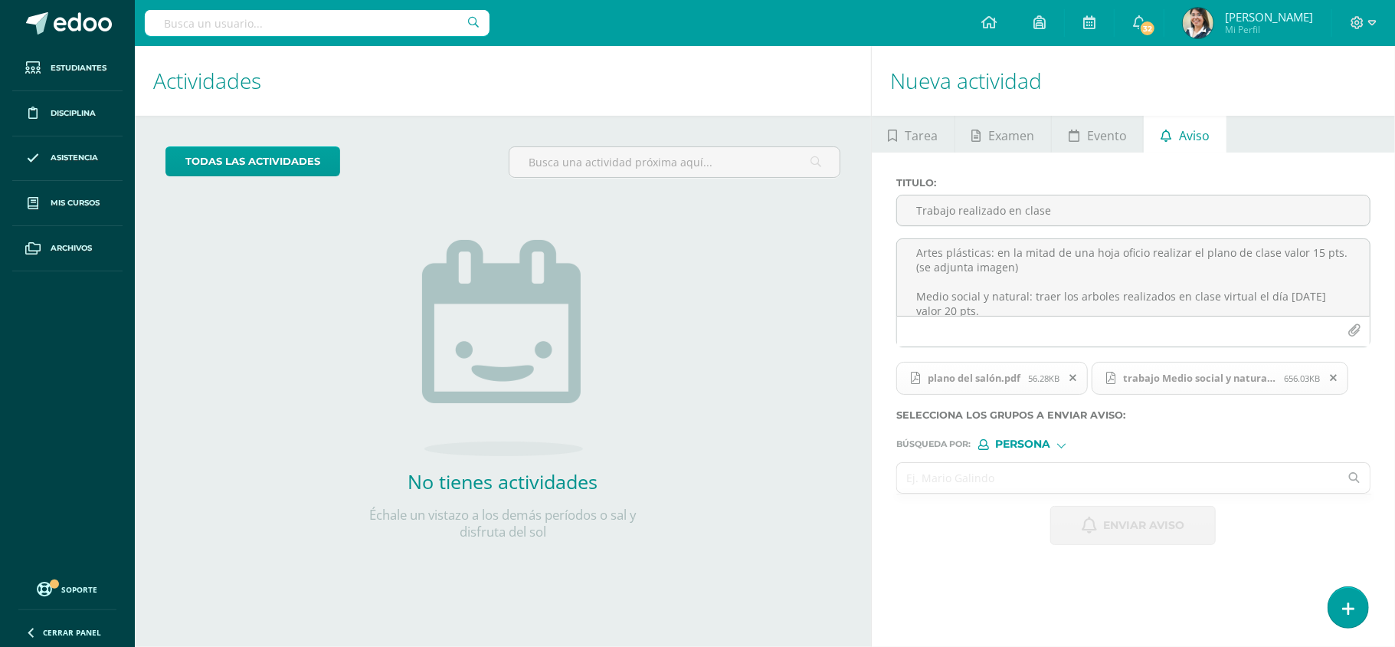
click at [1022, 490] on input "text" at bounding box center [1118, 478] width 442 height 30
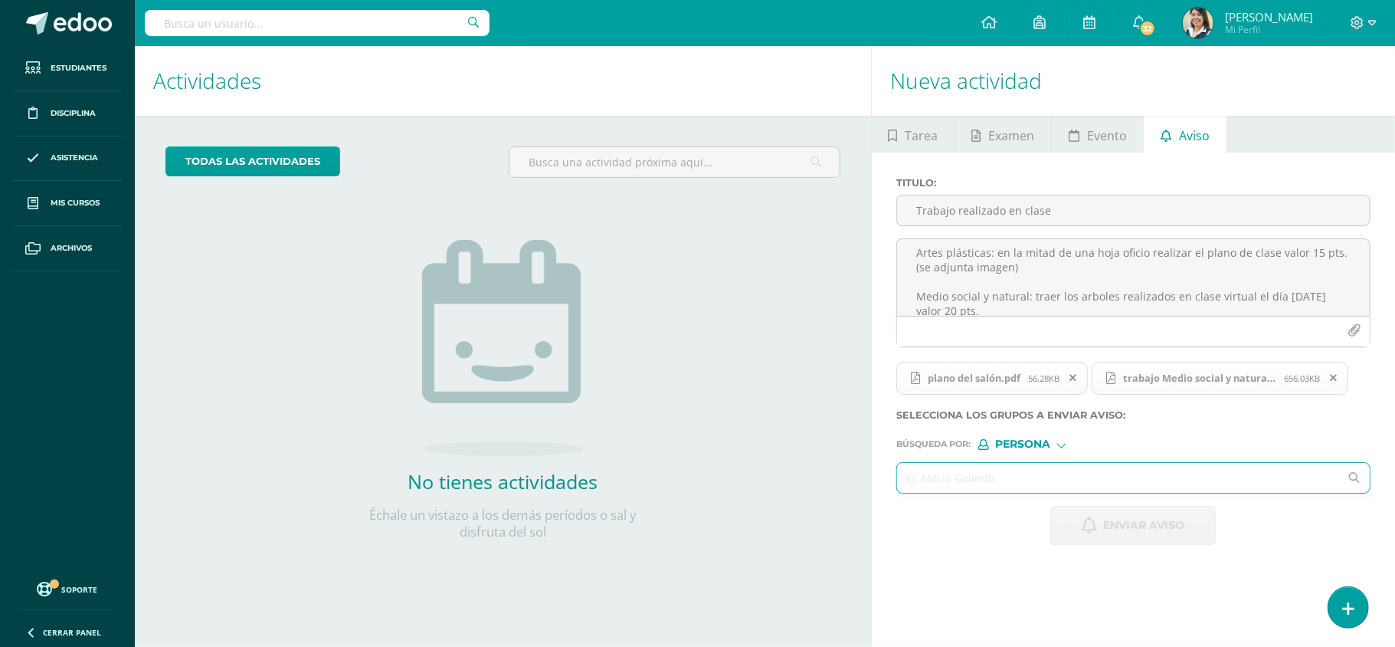
click at [966, 474] on input "text" at bounding box center [1118, 478] width 442 height 30
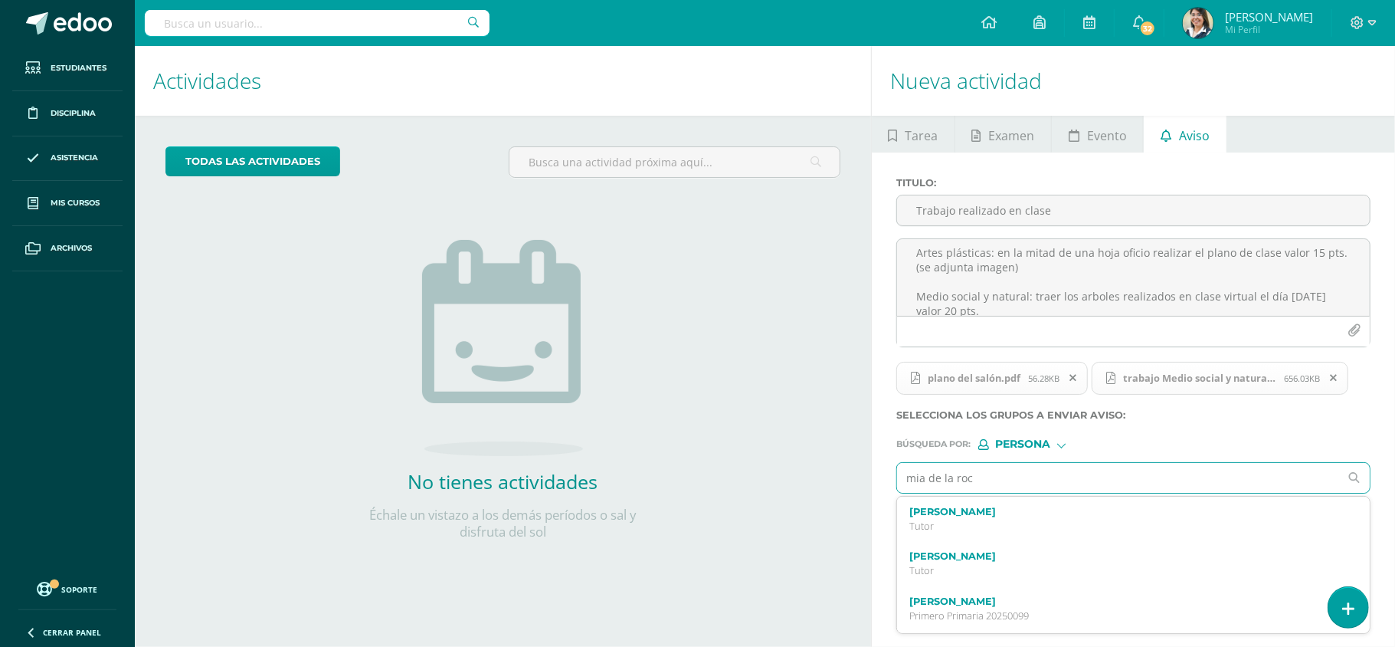
type input "mia de la roca"
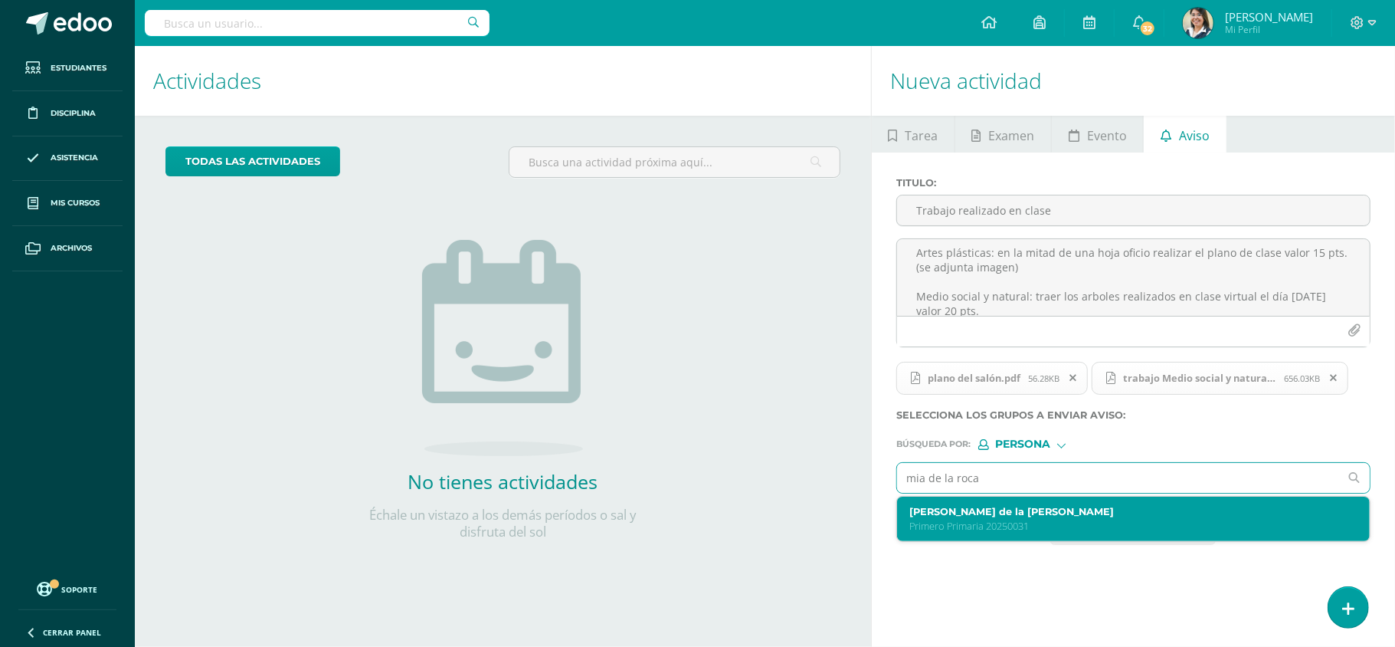
click at [1042, 527] on p "Primero Primaria 20250031" at bounding box center [1124, 526] width 429 height 13
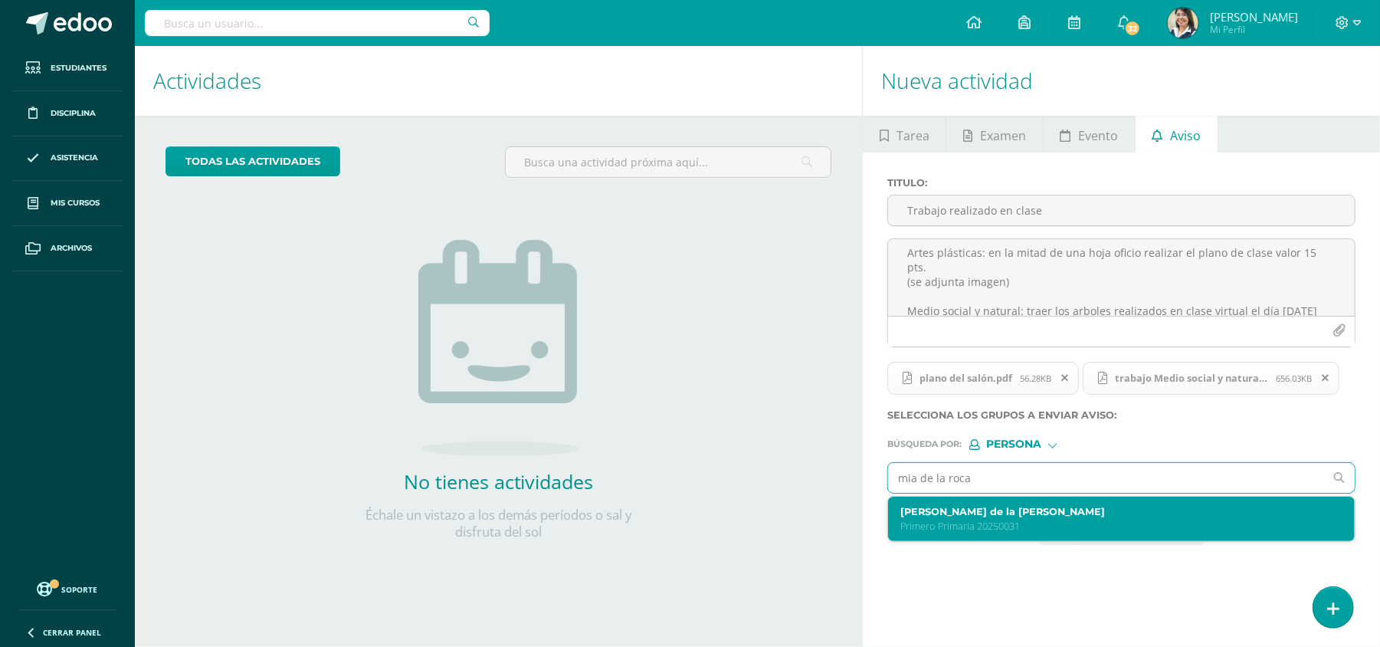
scroll to position [107, 0]
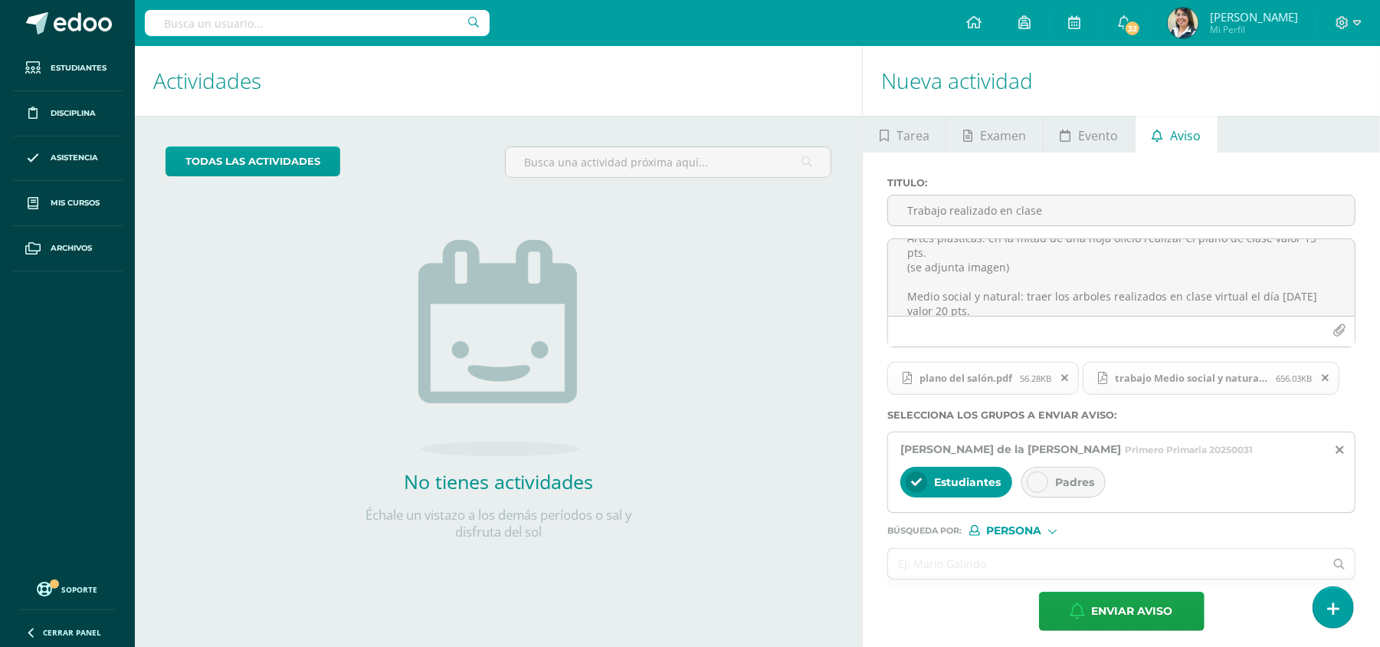
click at [1070, 486] on span "Padres" at bounding box center [1074, 482] width 39 height 14
click at [1047, 556] on input "text" at bounding box center [1106, 564] width 436 height 30
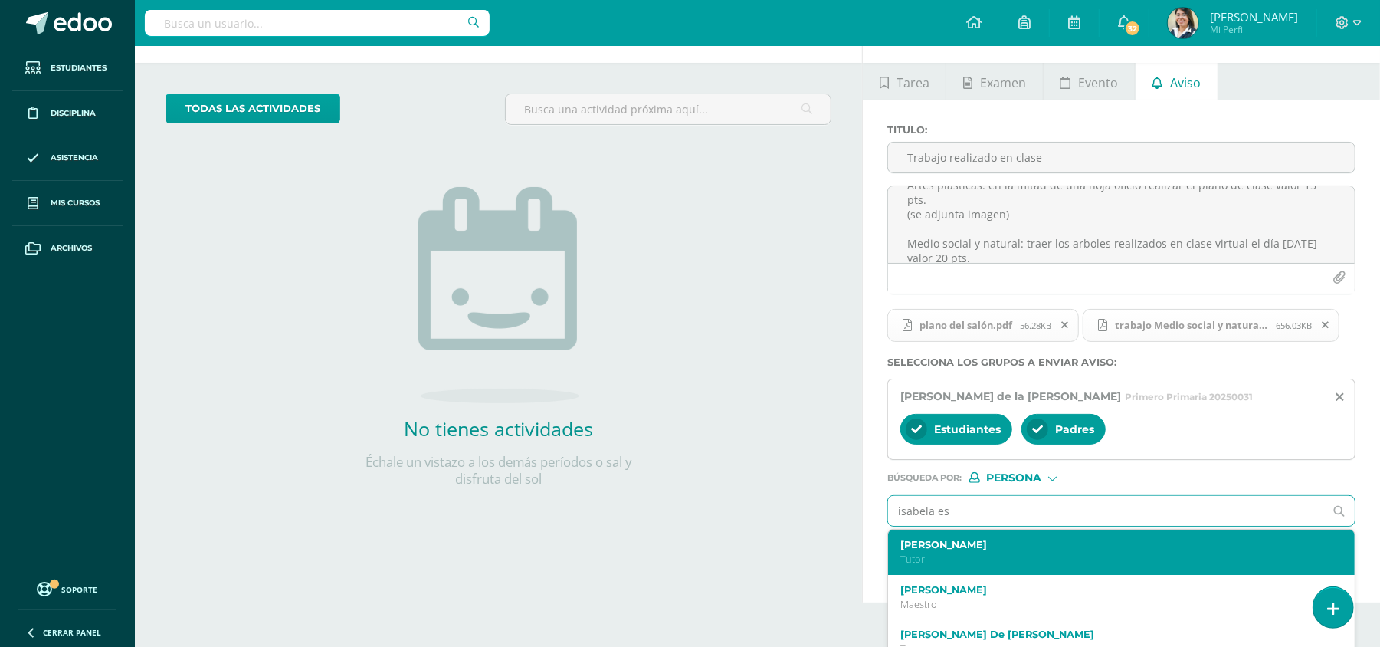
scroll to position [75, 0]
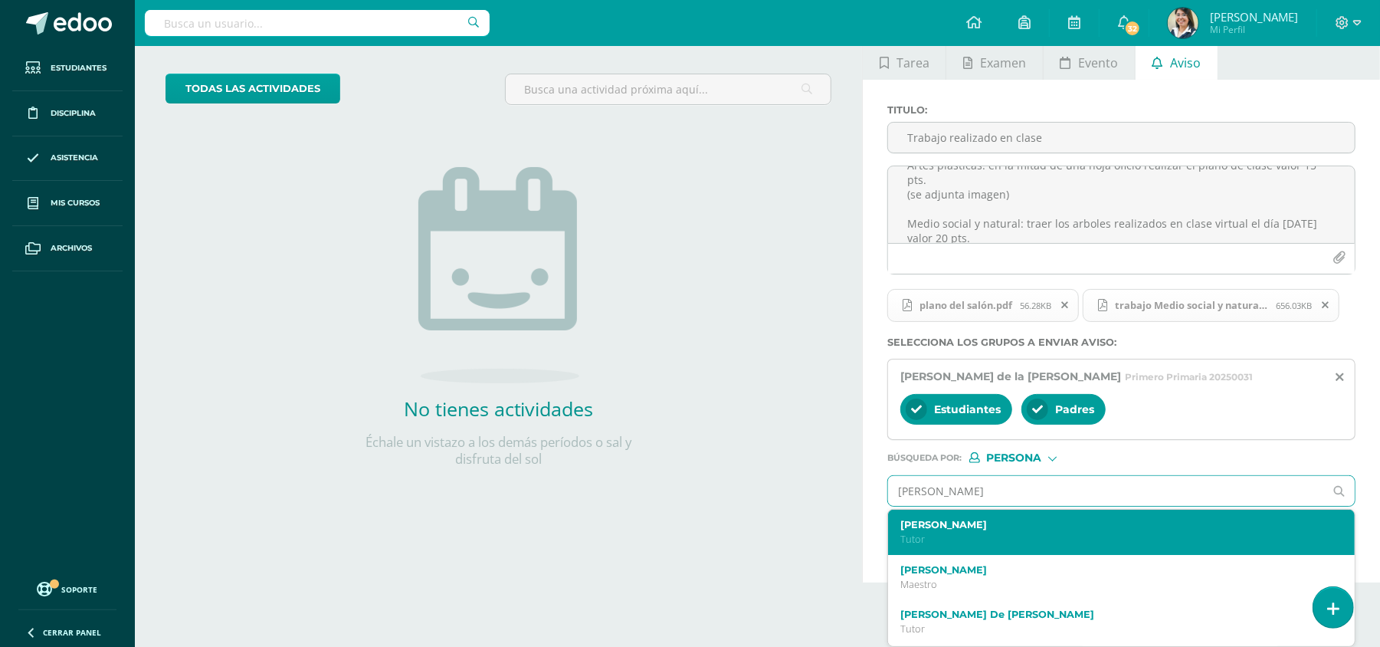
type input "isabela espinoza"
click at [1033, 527] on label "Isabella Alexandra Espinoza Quiroa" at bounding box center [1111, 524] width 423 height 11
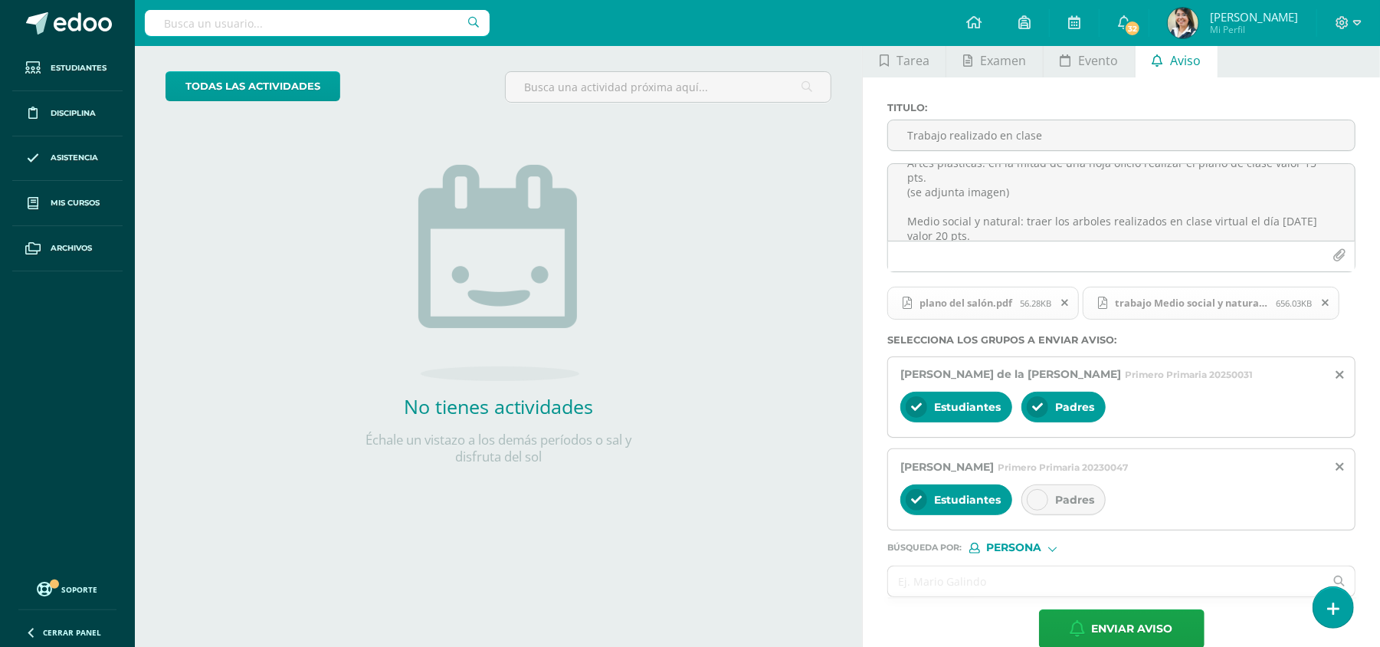
click at [1047, 507] on div at bounding box center [1037, 499] width 21 height 21
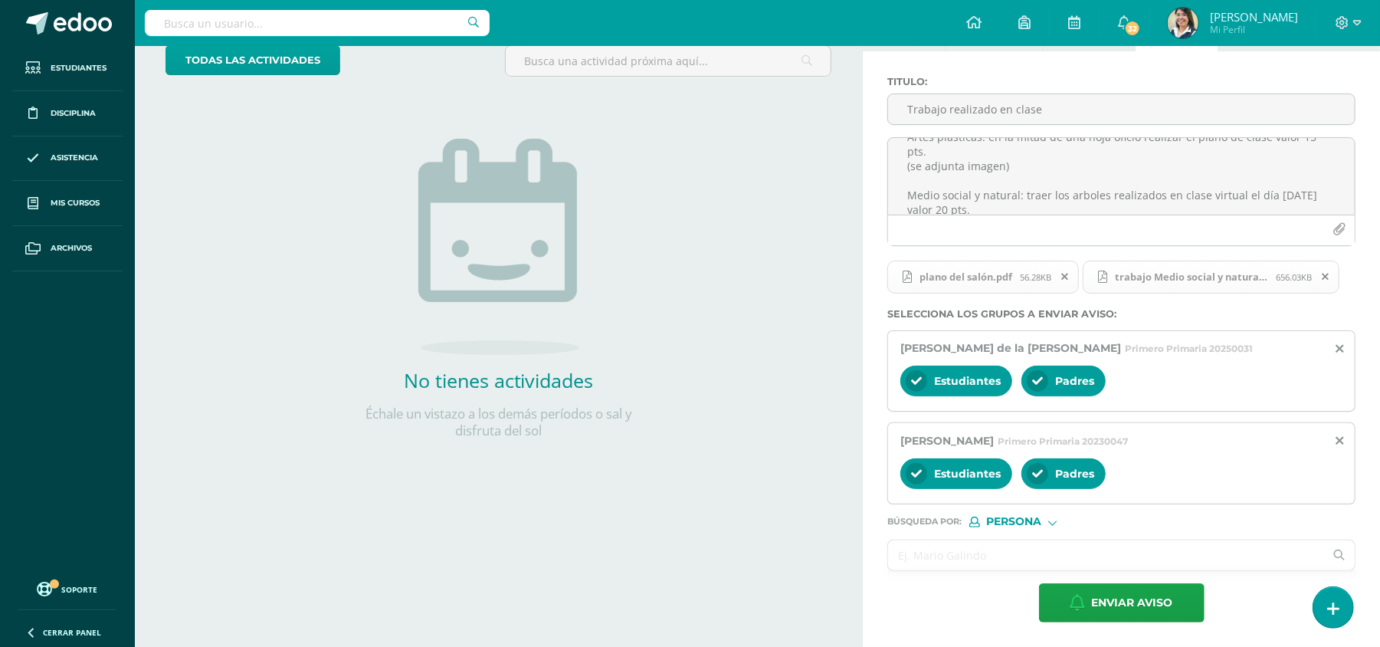
click at [1038, 552] on input "text" at bounding box center [1106, 555] width 436 height 30
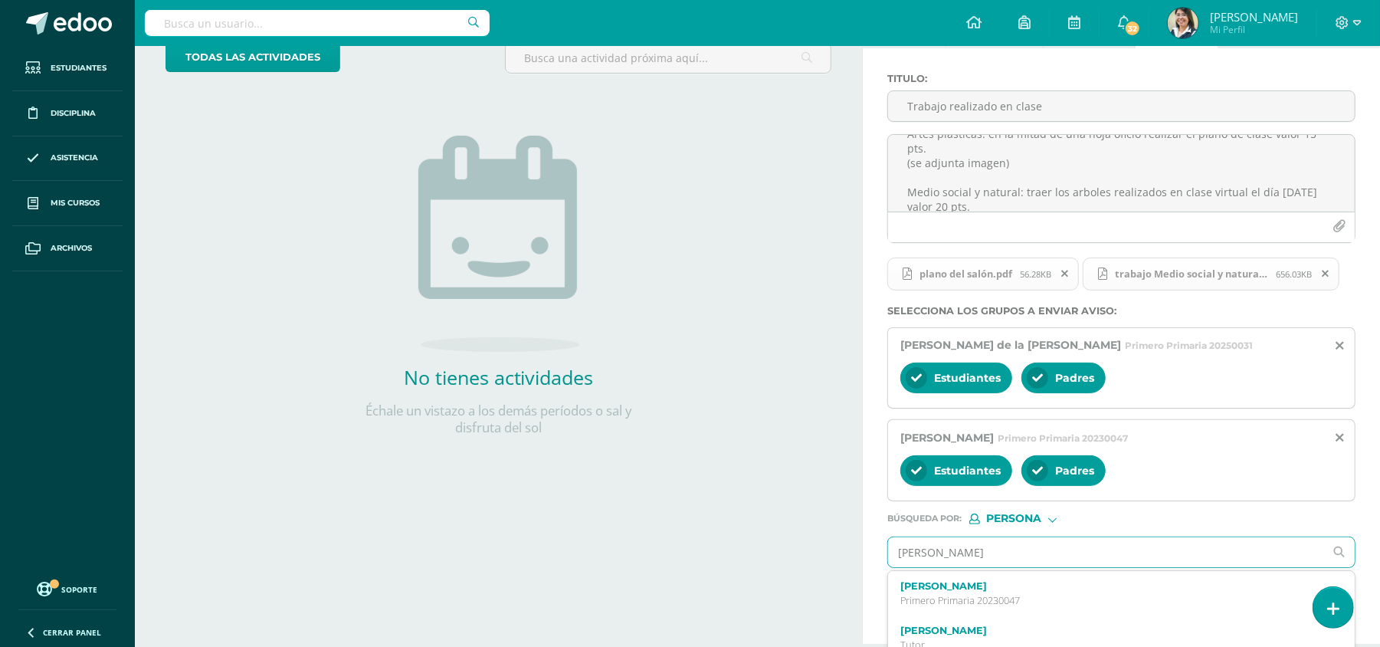
type input "sara garcia"
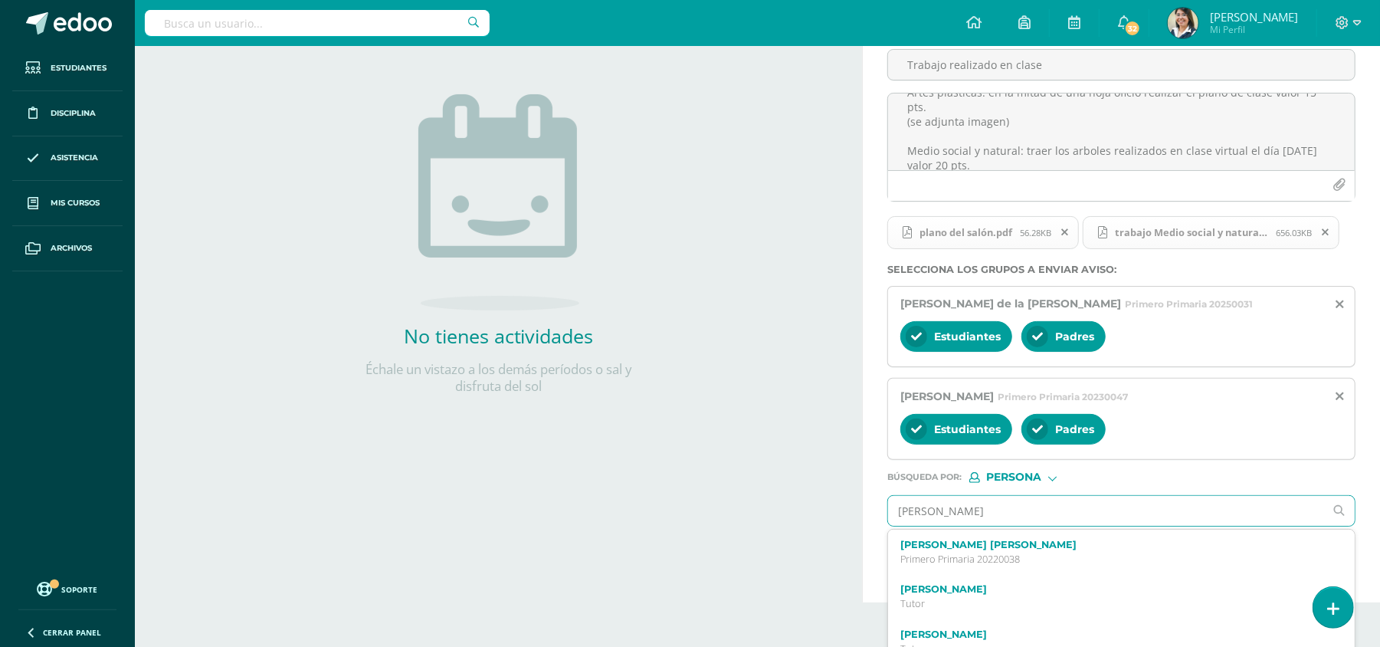
scroll to position [169, 0]
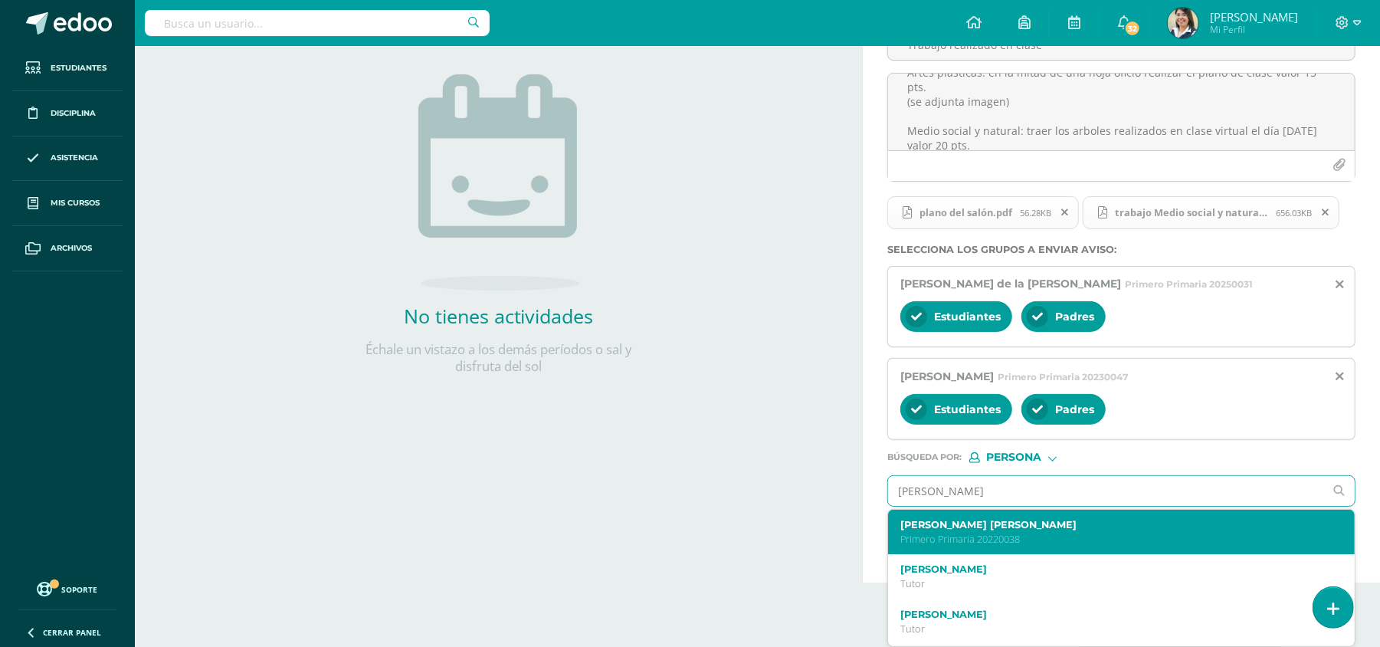
click at [1038, 540] on p "Primero Primaria 20220038" at bounding box center [1111, 539] width 423 height 13
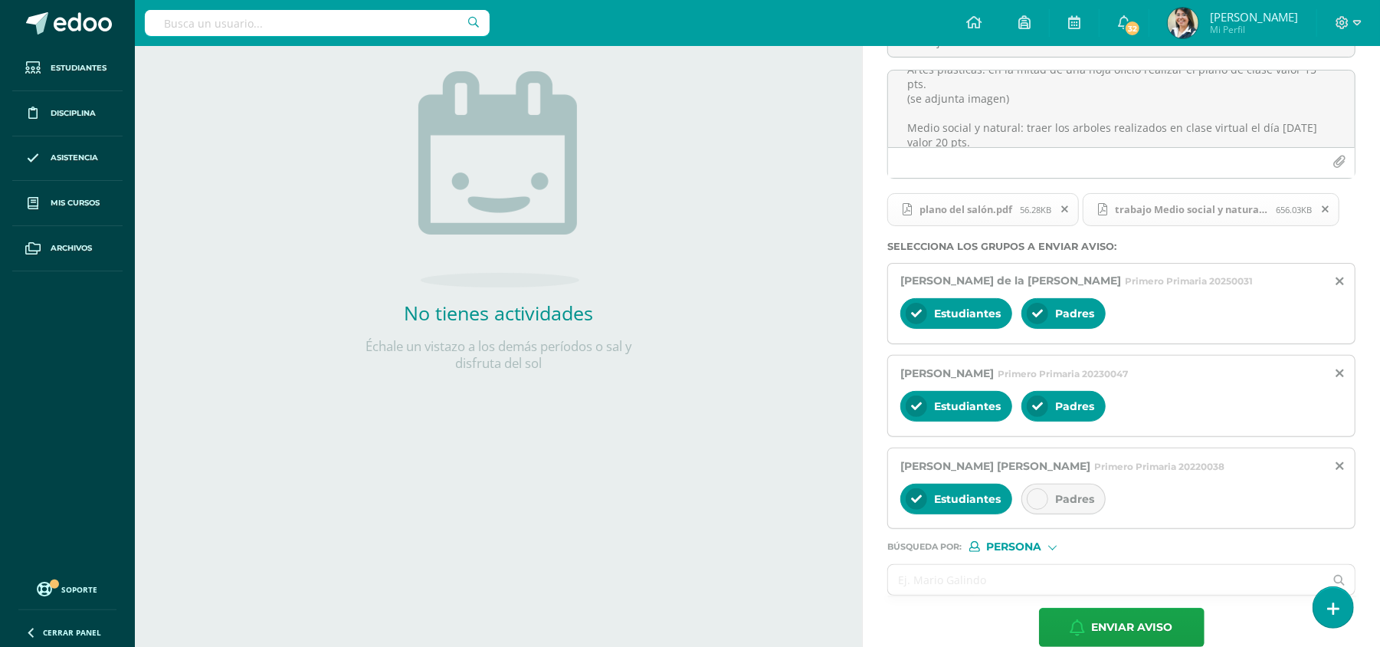
click at [1058, 509] on div "Padres" at bounding box center [1063, 499] width 84 height 31
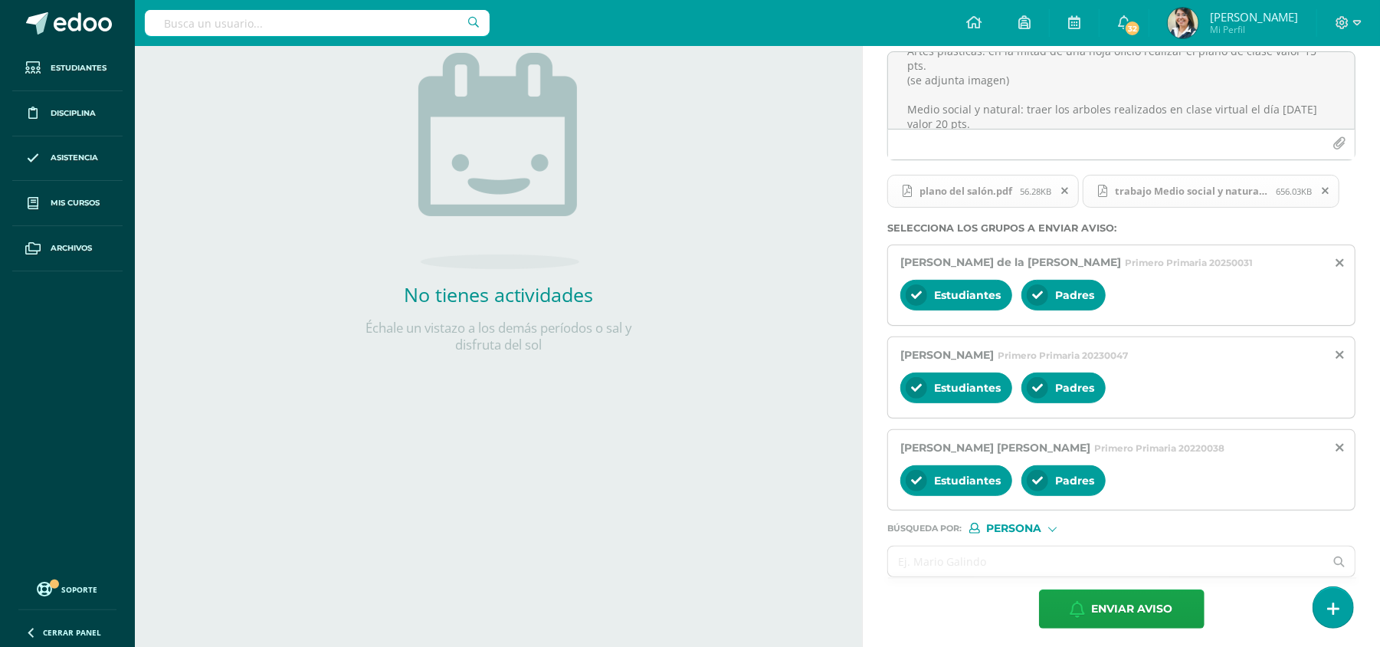
scroll to position [197, 0]
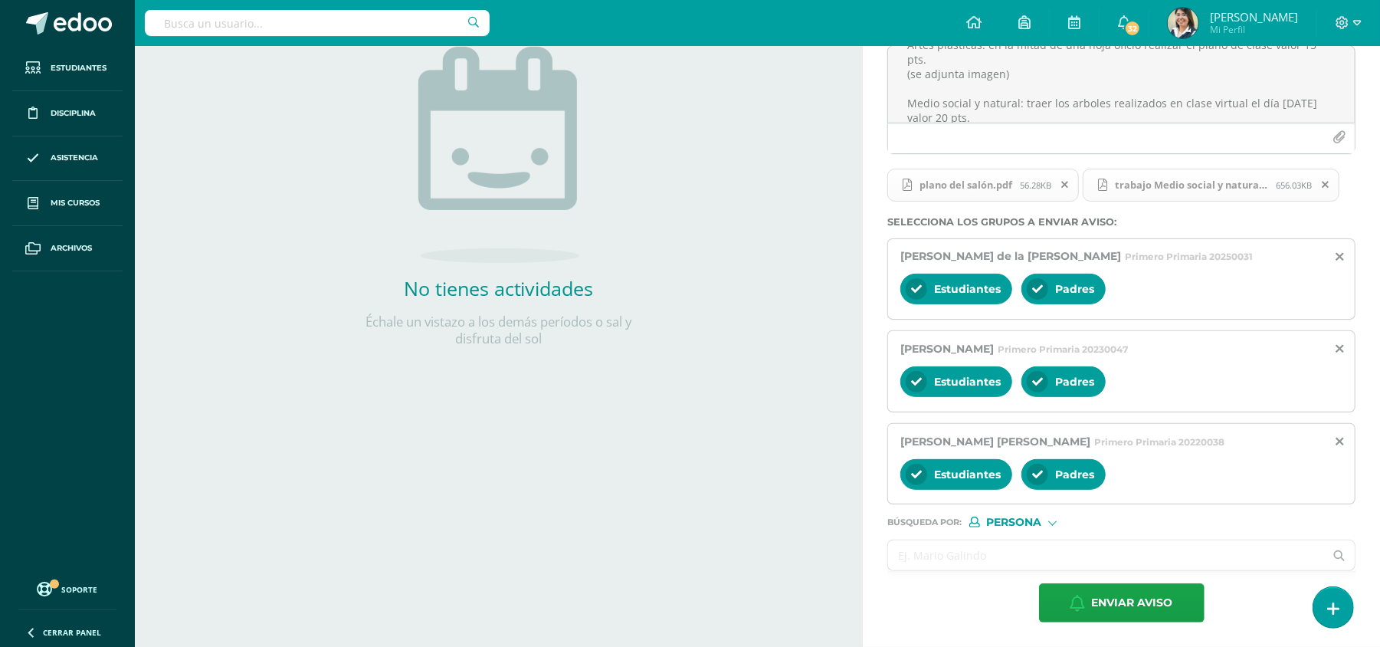
click at [1025, 550] on input "text" at bounding box center [1106, 555] width 436 height 30
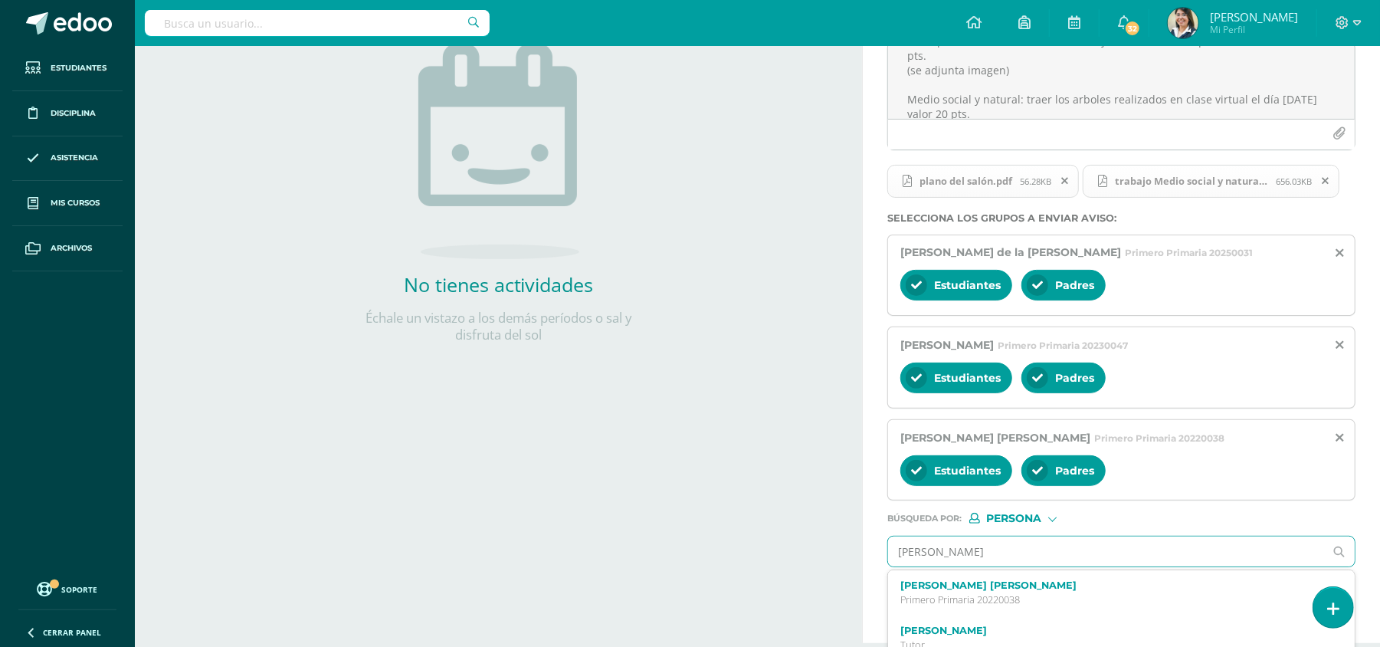
type input "juliana"
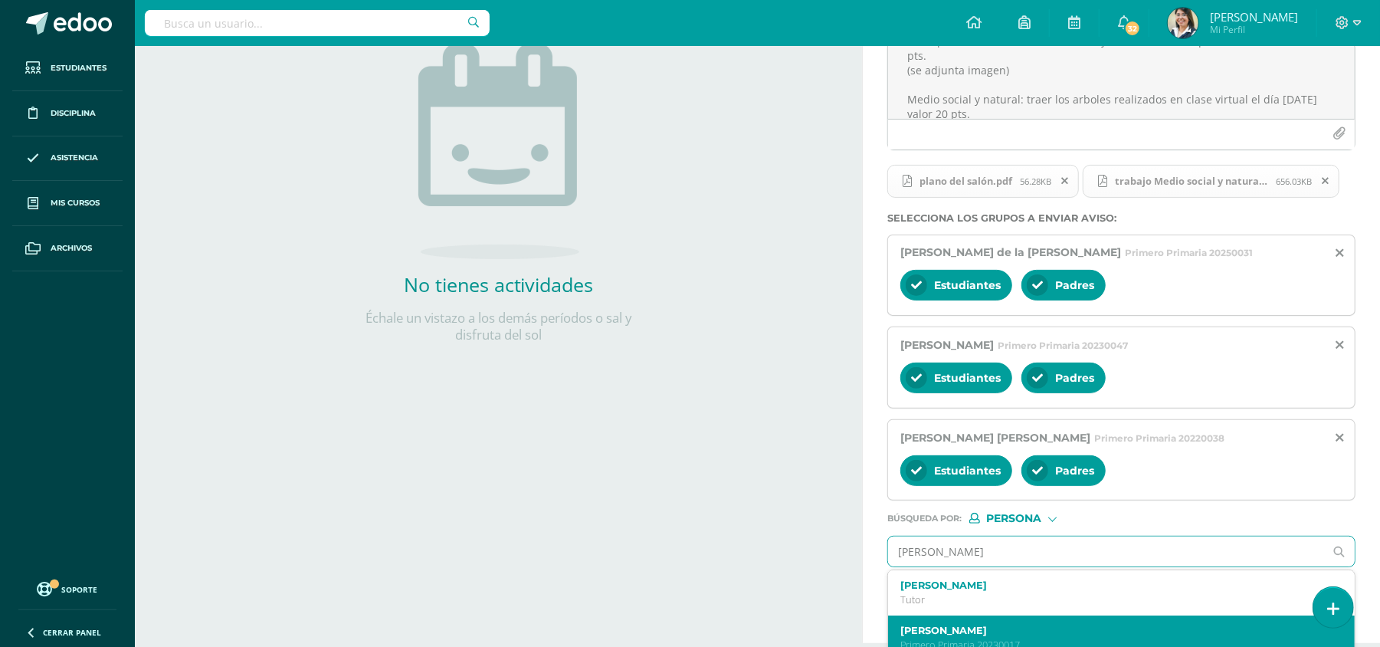
click at [1030, 626] on div "Barbara Juliana Guzmán Melgar Primero Primaria 20230017" at bounding box center [1121, 637] width 467 height 45
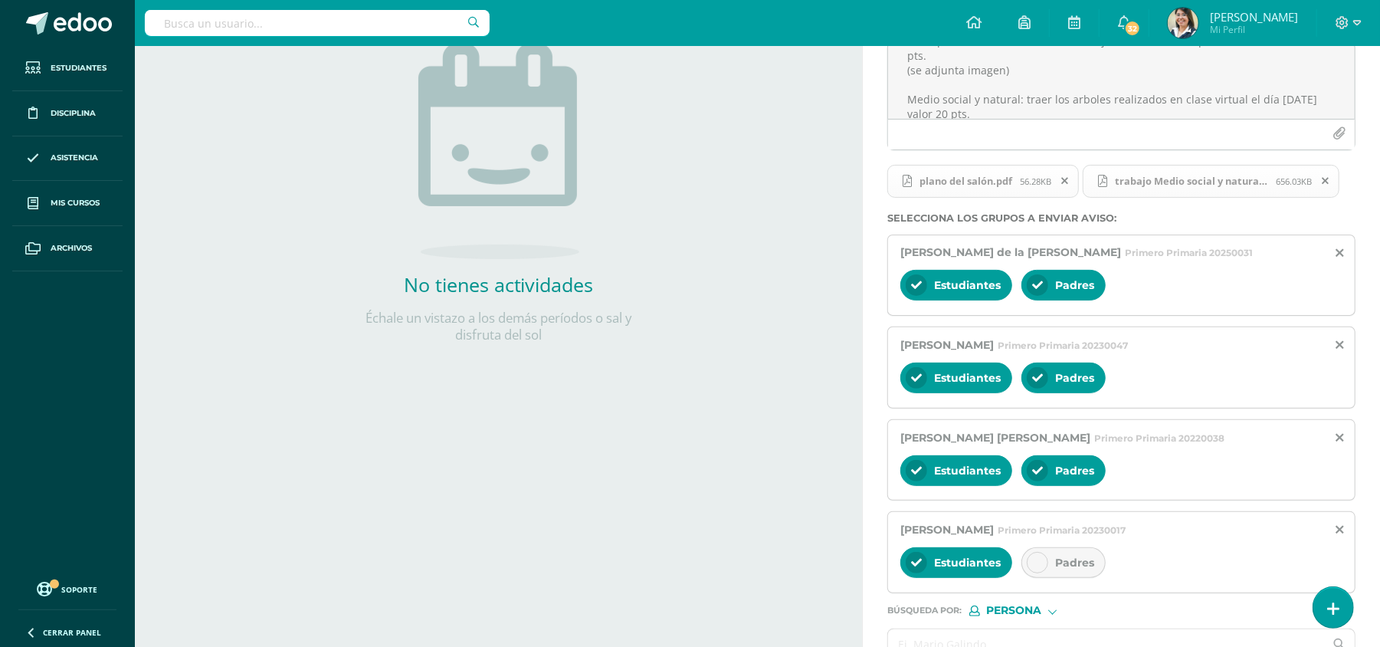
click at [1051, 564] on div "Padres" at bounding box center [1063, 562] width 84 height 31
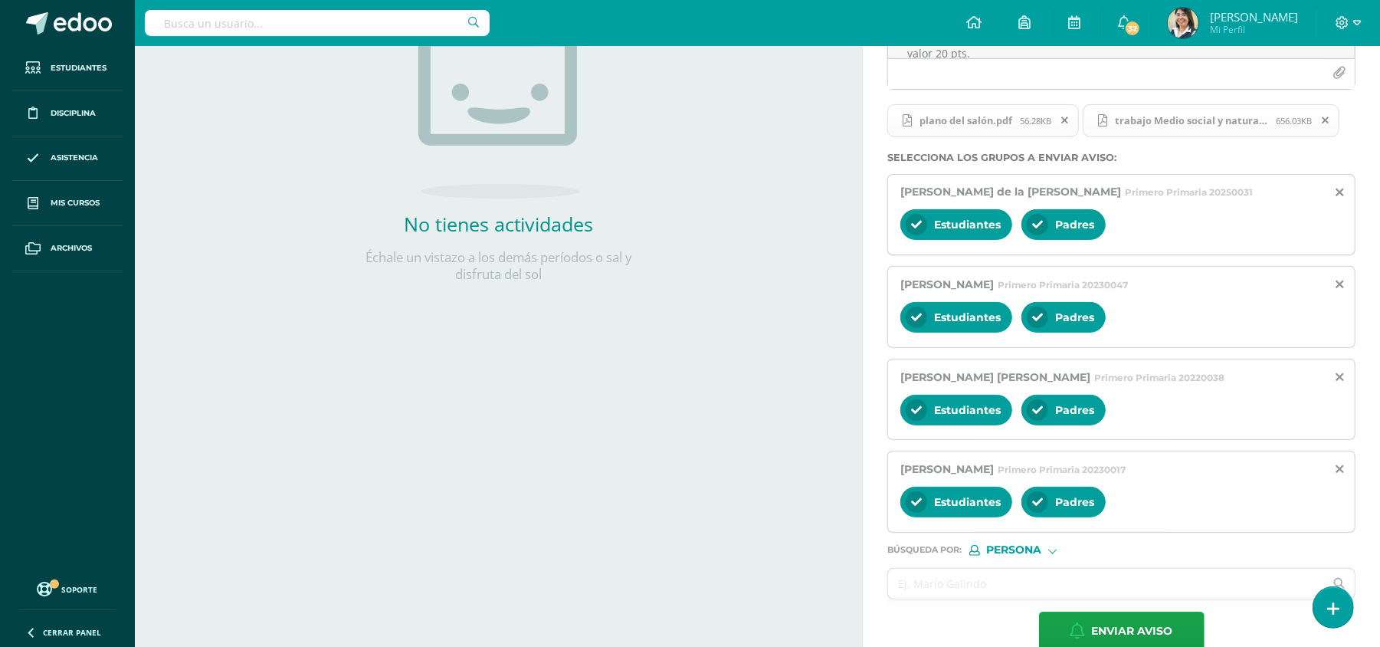
scroll to position [290, 0]
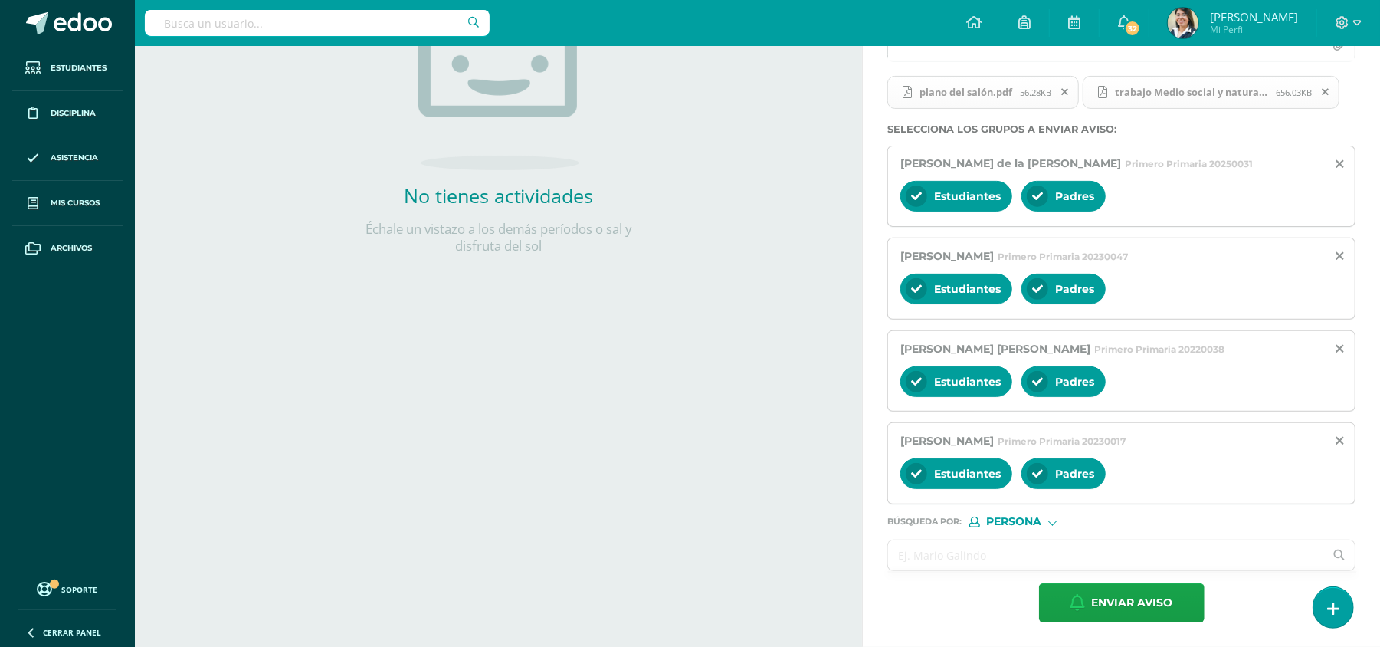
click at [1051, 558] on input "text" at bounding box center [1106, 555] width 436 height 30
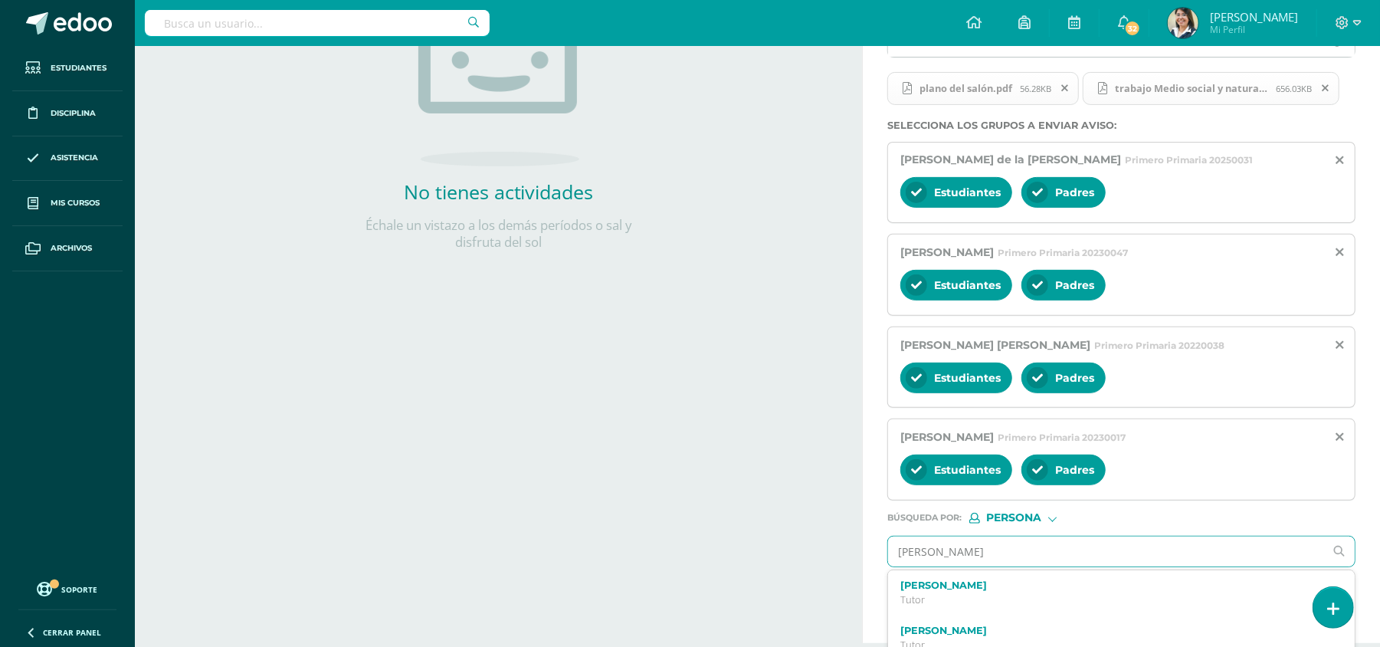
type input "belen juarea"
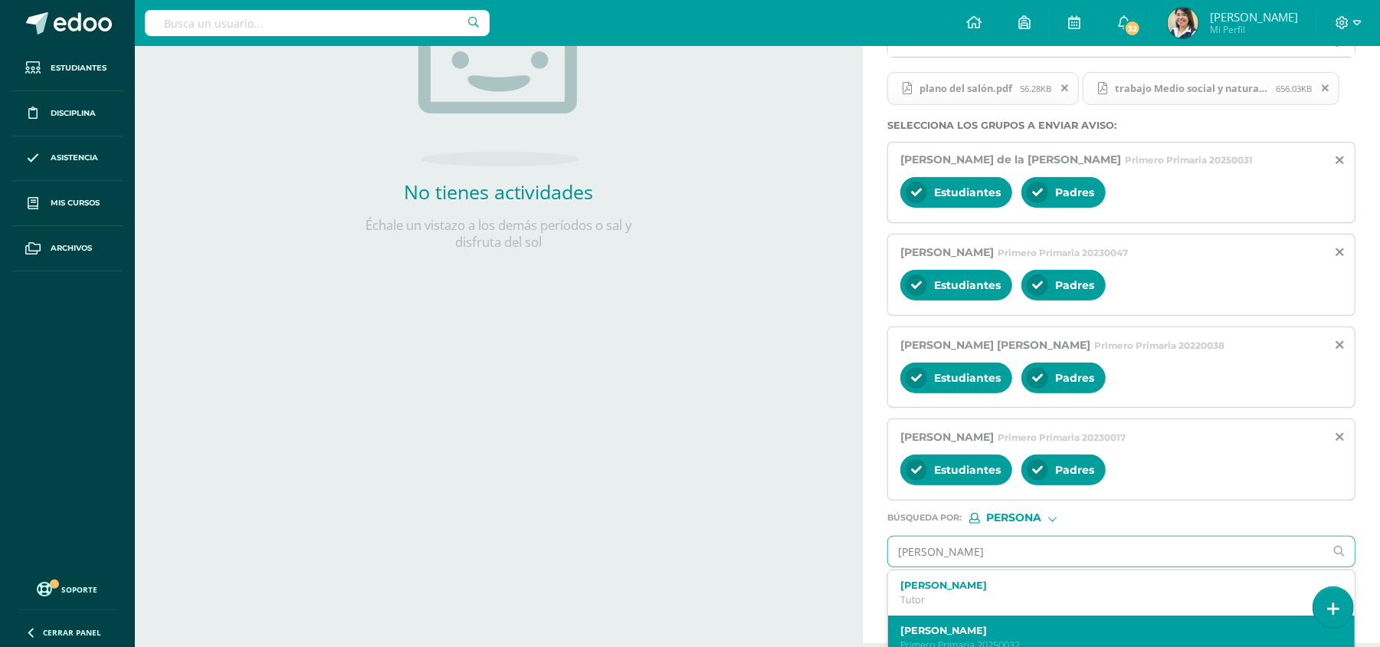
click at [1044, 636] on label "Gabriela Belén Juarez Vasquez" at bounding box center [1111, 630] width 423 height 11
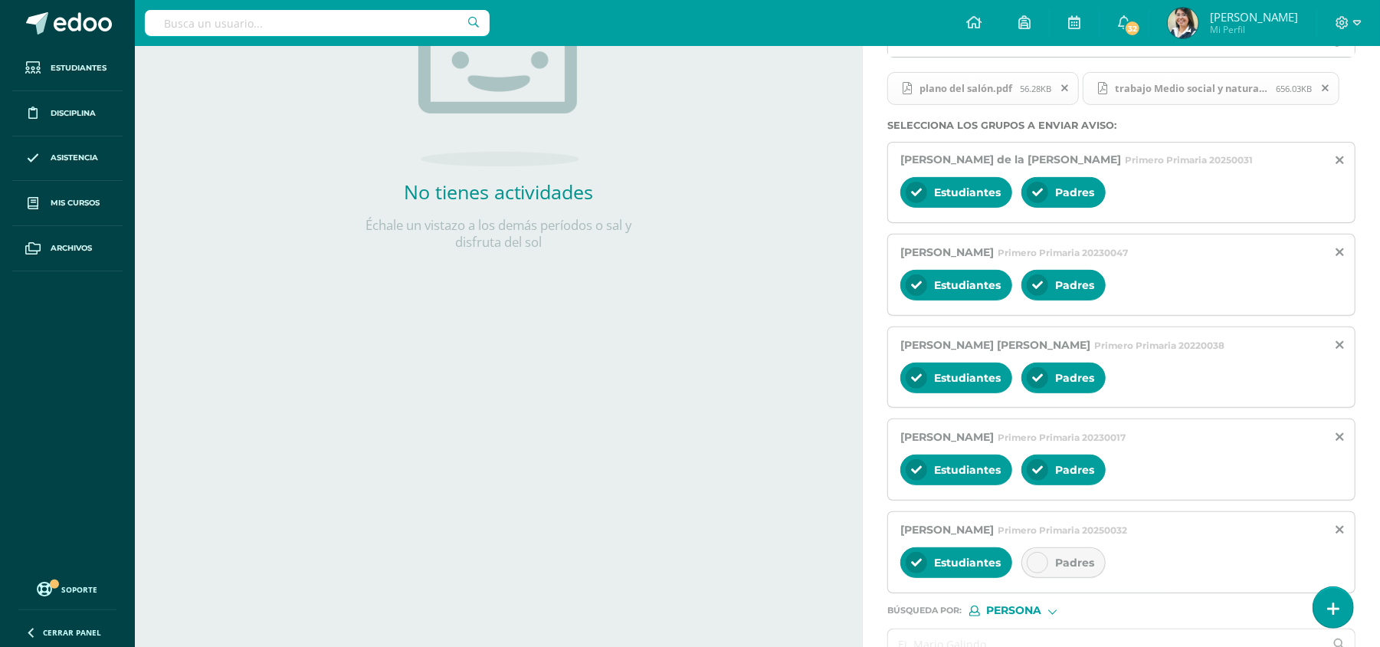
click at [1048, 552] on div "Padres" at bounding box center [1063, 562] width 84 height 31
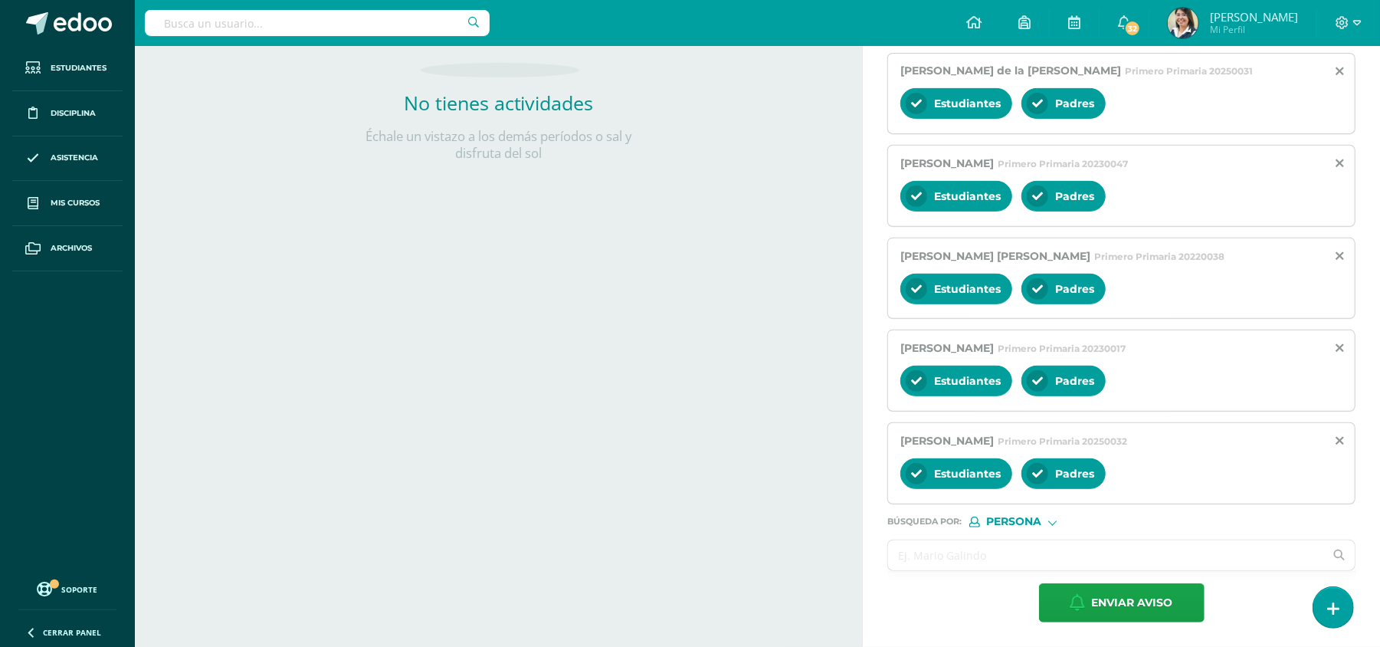
click at [1028, 564] on input "text" at bounding box center [1106, 555] width 436 height 30
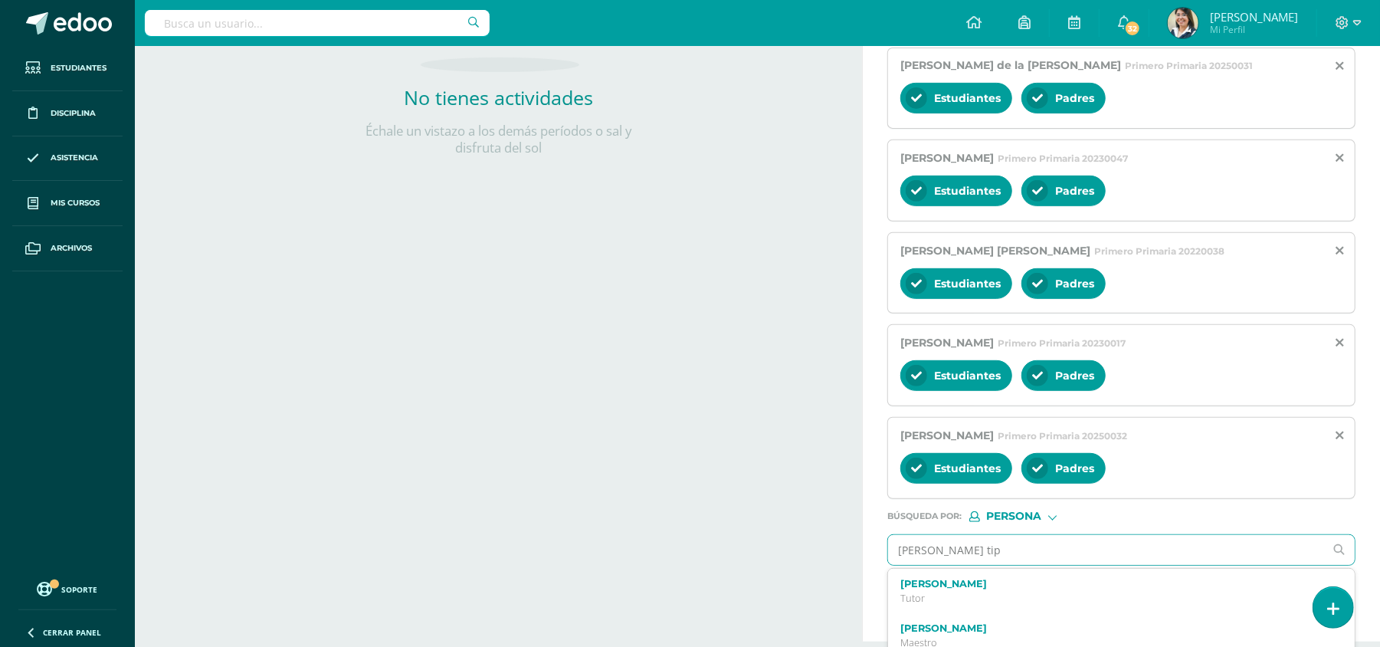
type input "fatima tipa"
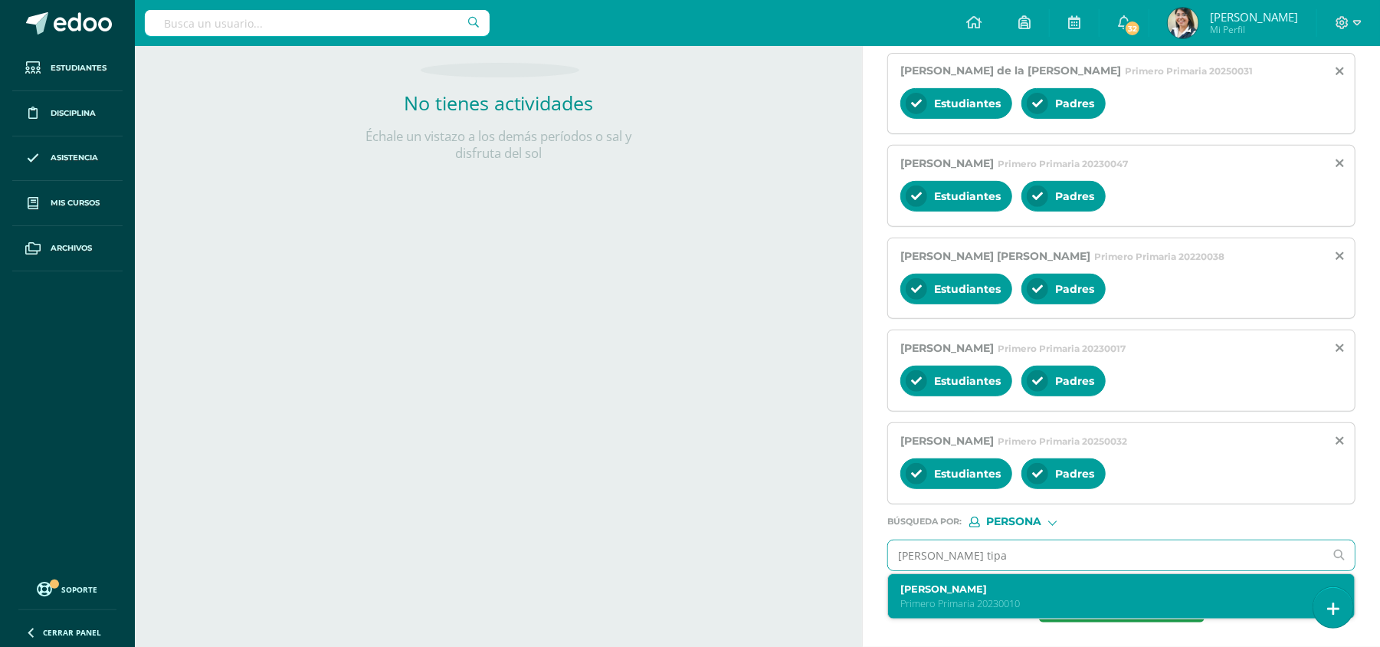
click at [1022, 585] on label "Fatima Giuliana Tipáz Juárez" at bounding box center [1111, 588] width 423 height 11
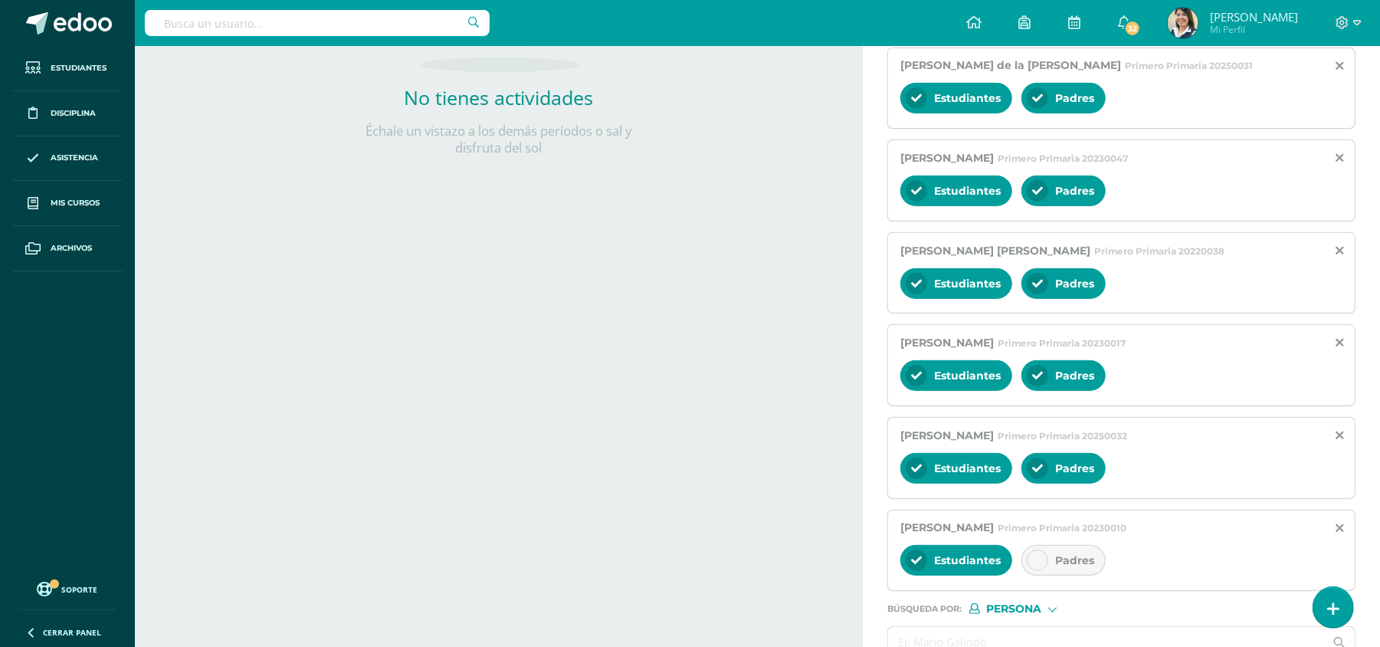
click at [1065, 566] on span "Padres" at bounding box center [1074, 560] width 39 height 14
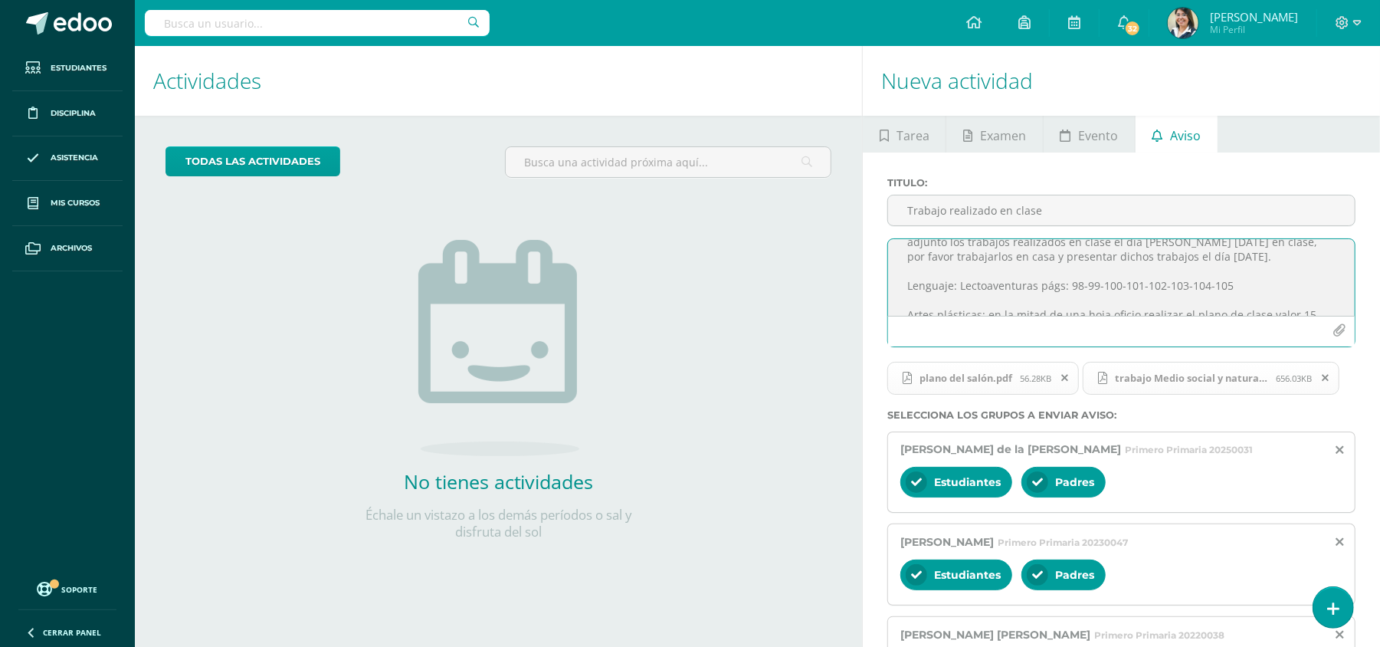
scroll to position [0, 0]
drag, startPoint x: 1264, startPoint y: 249, endPoint x: 901, endPoint y: 257, distance: 362.5
click at [901, 257] on textarea "Buenas tardes padres de familia mucho gusto en saludarlos a continuación adjunt…" at bounding box center [1121, 277] width 467 height 77
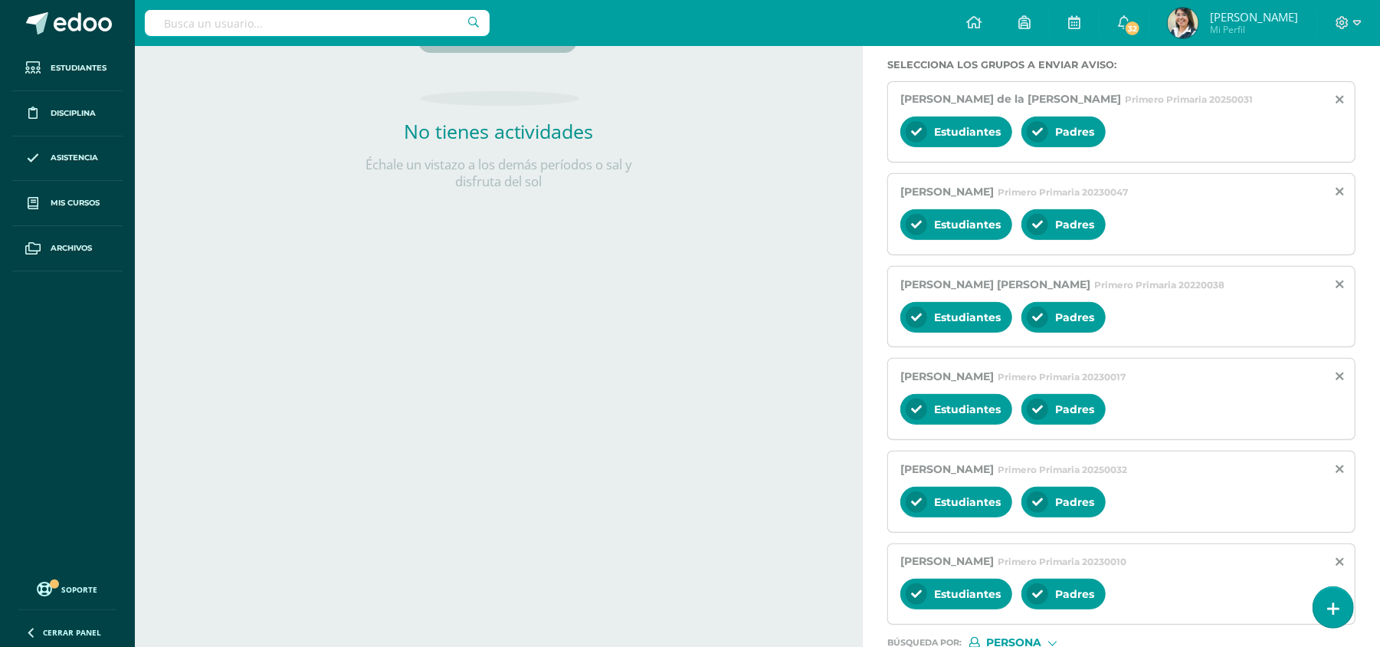
scroll to position [477, 0]
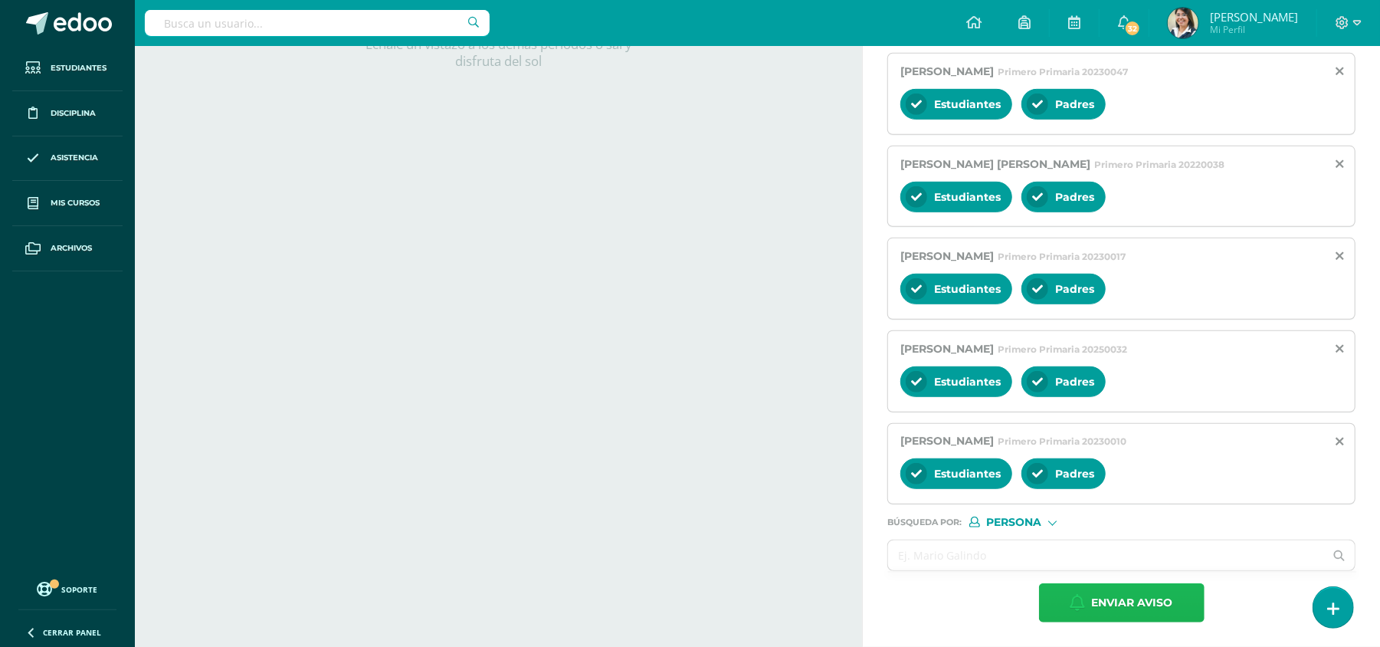
click at [1126, 601] on span "Enviar aviso" at bounding box center [1132, 603] width 81 height 38
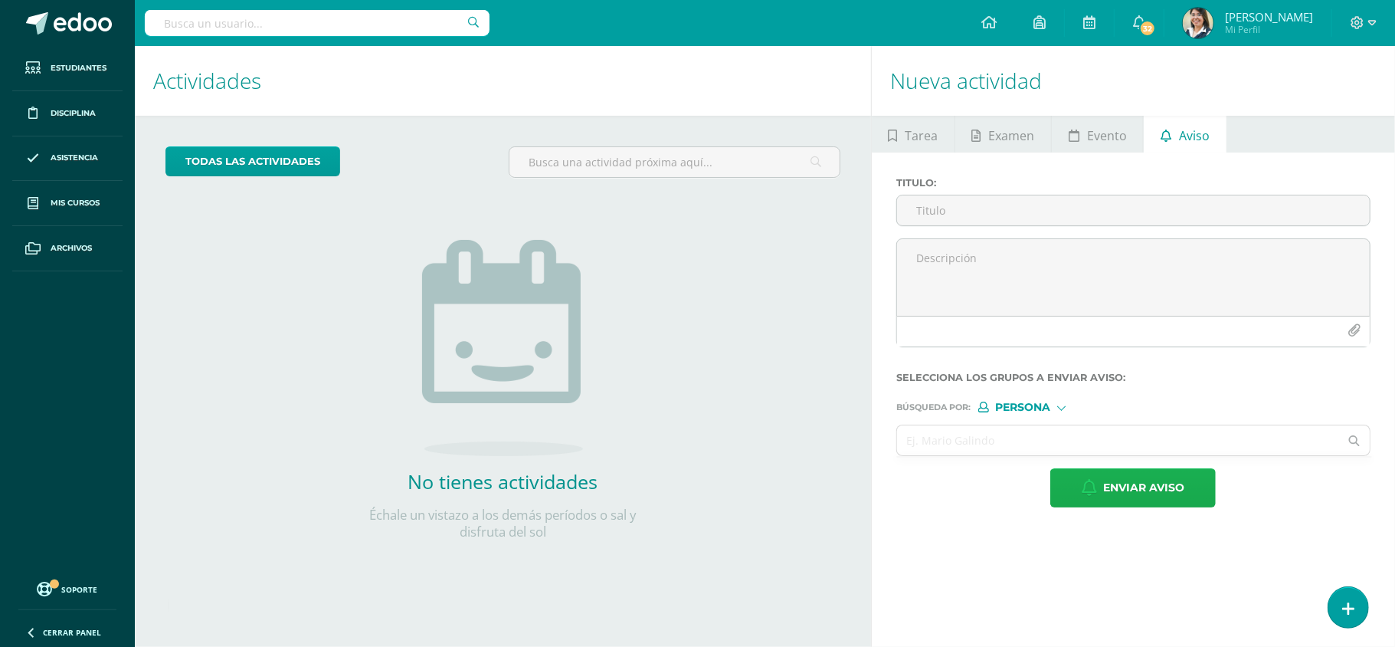
scroll to position [0, 0]
click at [1286, 87] on h1 "Nueva actividad" at bounding box center [1133, 81] width 487 height 70
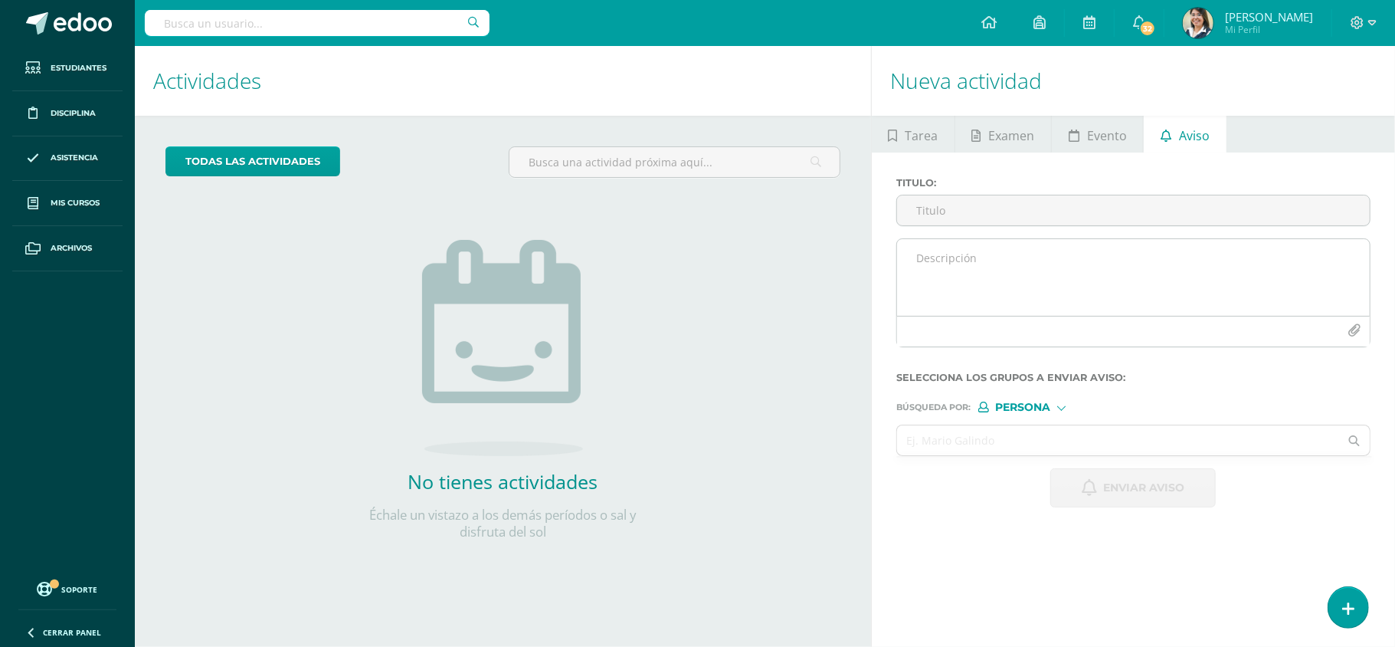
click at [1050, 267] on textarea at bounding box center [1133, 277] width 473 height 77
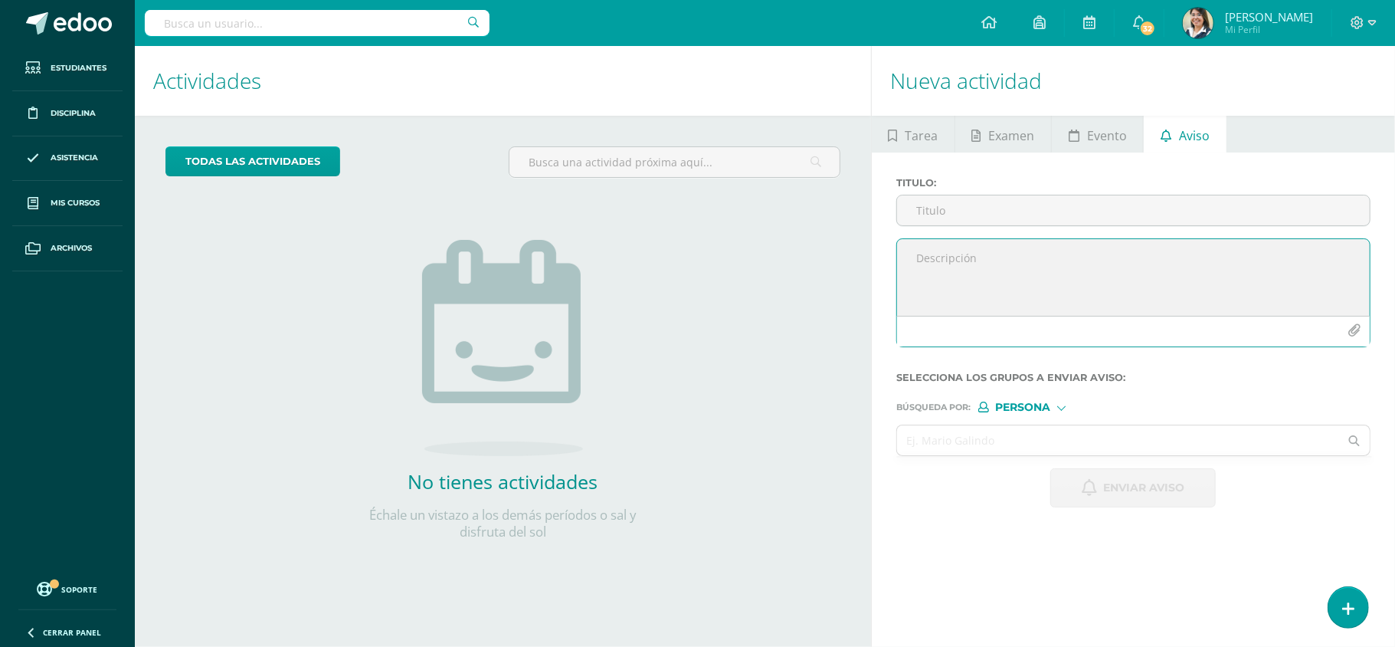
paste textarea "Buenas tardes padres de familia gusto en saludarlos adjunto material de apoyo d…"
type textarea "Buenas tardes padres de familia gusto en saludarlos adjunto material de apoyo d…"
click at [1164, 41] on link "32" at bounding box center [1139, 23] width 49 height 46
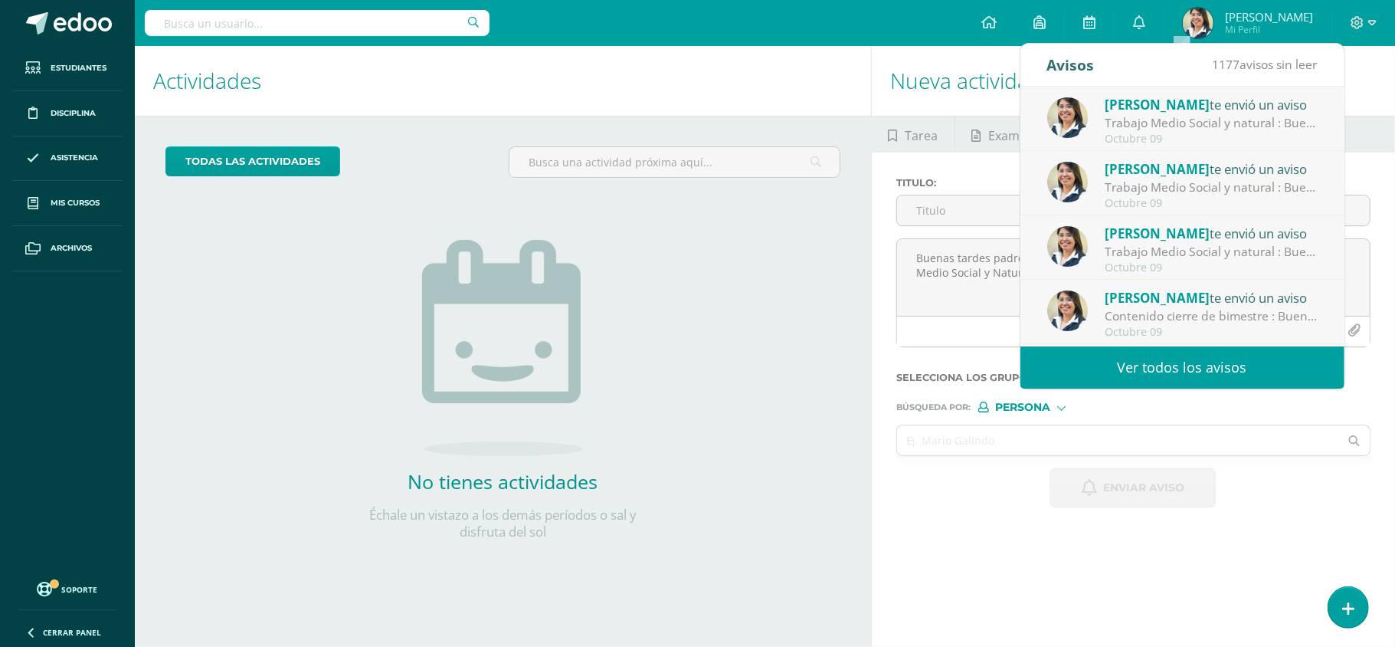
click at [1196, 135] on div "Octubre 09" at bounding box center [1211, 139] width 213 height 13
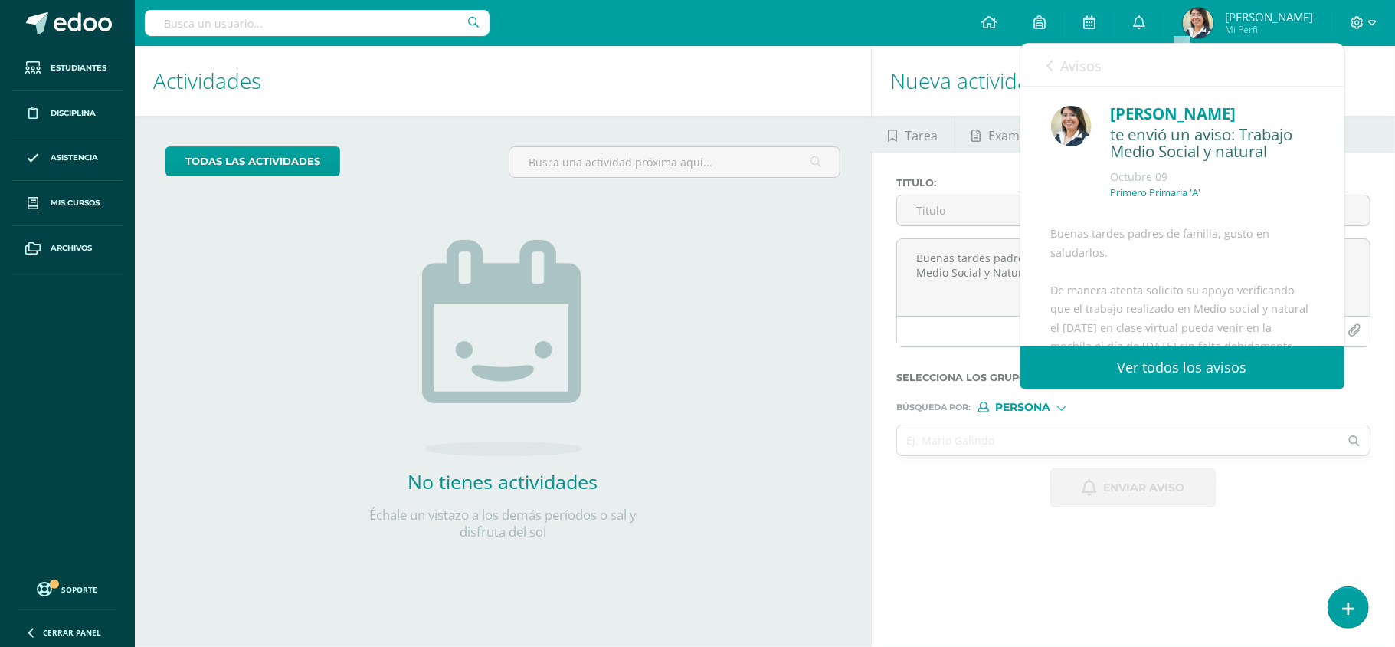
click at [1053, 64] on icon at bounding box center [1050, 66] width 6 height 12
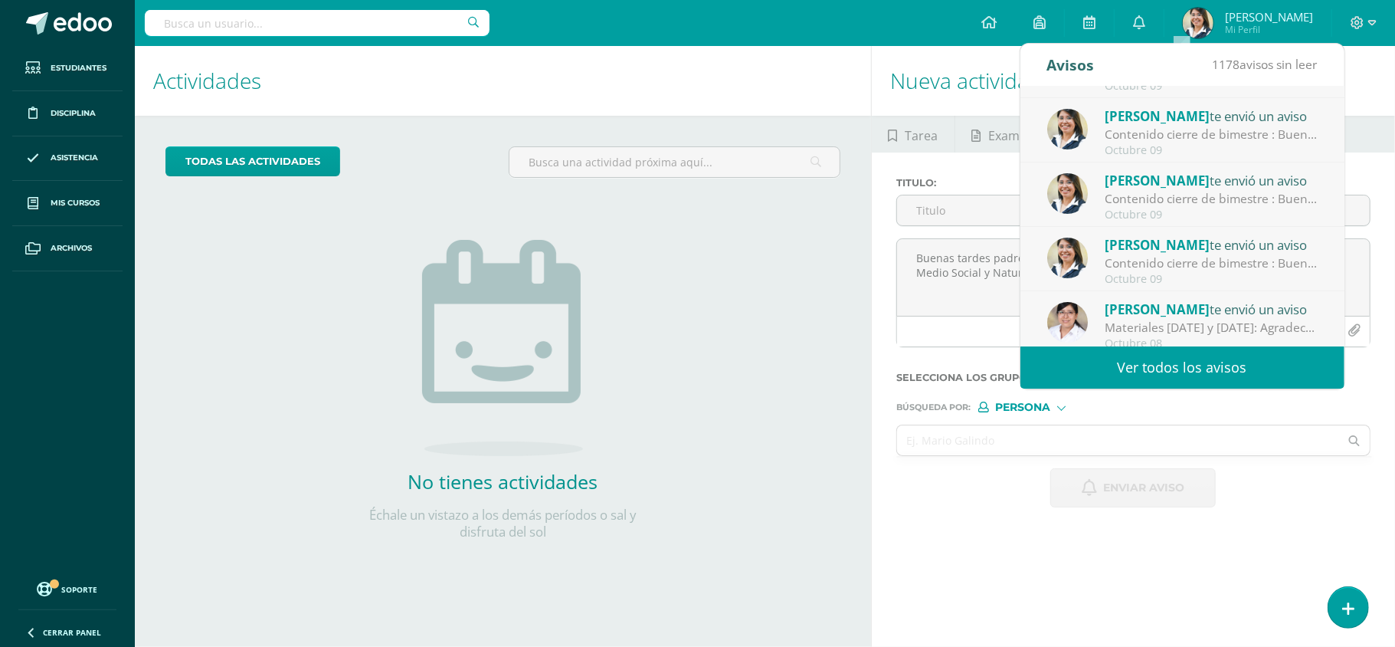
scroll to position [204, 0]
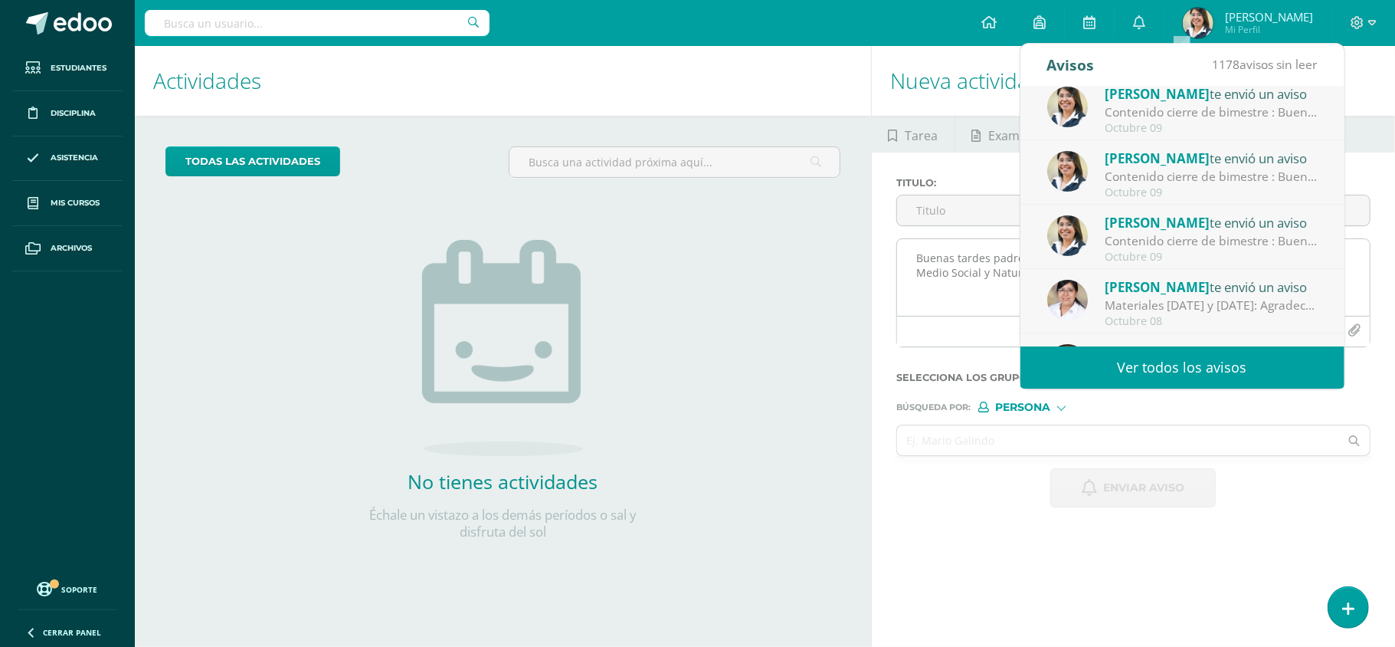
click at [964, 303] on textarea "Buenas tardes padres de familia gusto en saludarlos adjunto material de apoyo d…" at bounding box center [1133, 277] width 473 height 77
